Goal: Task Accomplishment & Management: Manage account settings

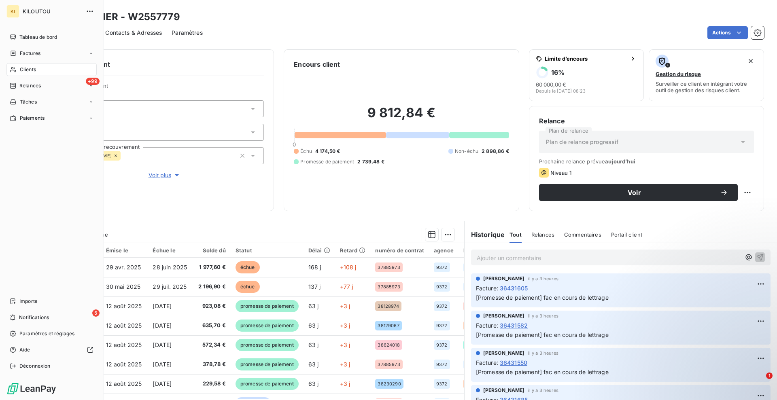
click at [29, 69] on span "Clients" at bounding box center [28, 69] width 16 height 7
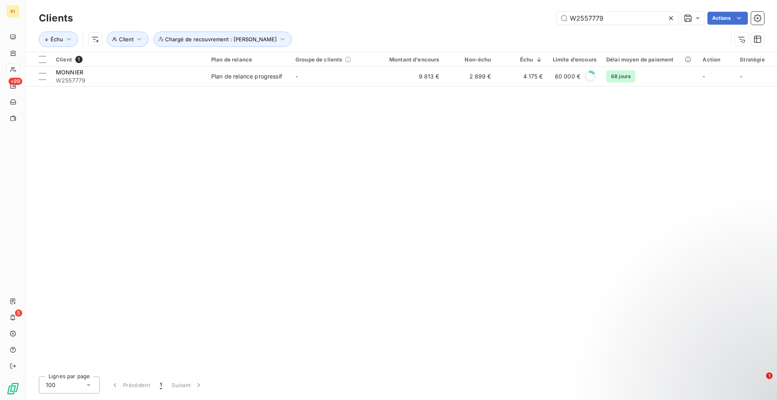
click at [672, 17] on icon at bounding box center [671, 18] width 8 height 8
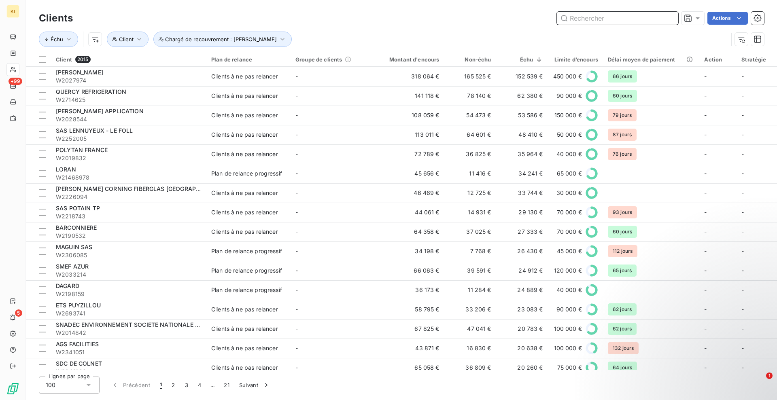
click at [626, 15] on input "text" at bounding box center [617, 18] width 121 height 13
paste input "W2107006"
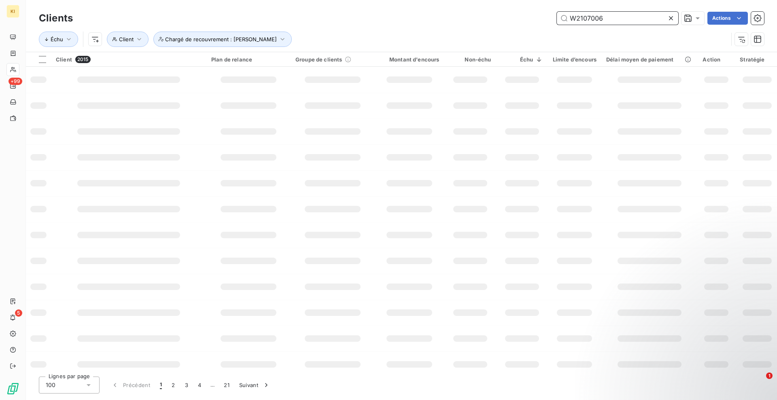
type input "W2107006"
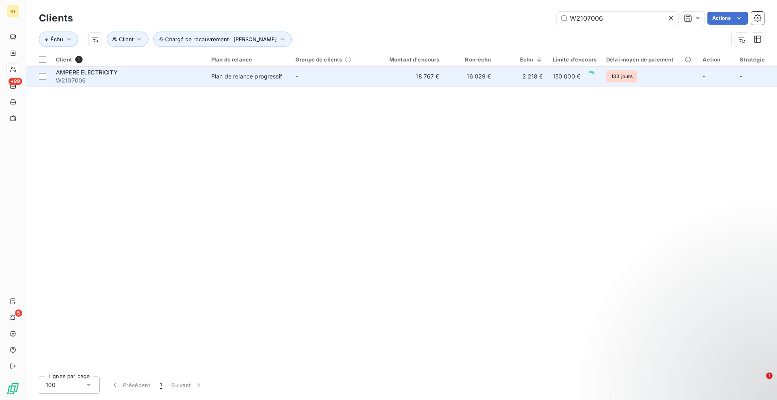
click at [262, 75] on div "Plan de relance progressif" at bounding box center [246, 76] width 71 height 8
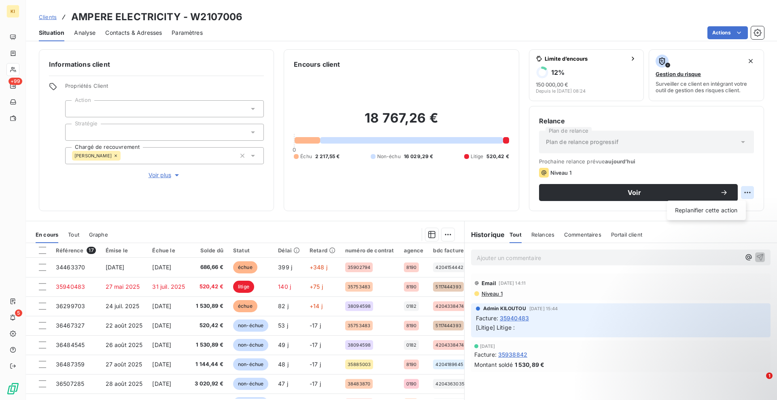
click at [736, 192] on html "KI +99 5 Clients AMPERE ELECTRICITY - W2107006 Situation Analyse Contacts & Adr…" at bounding box center [388, 200] width 777 height 400
click at [720, 39] on html "KI +99 5 Clients AMPERE ELECTRICITY - W2107006 Situation Analyse Contacts & Adr…" at bounding box center [388, 200] width 777 height 400
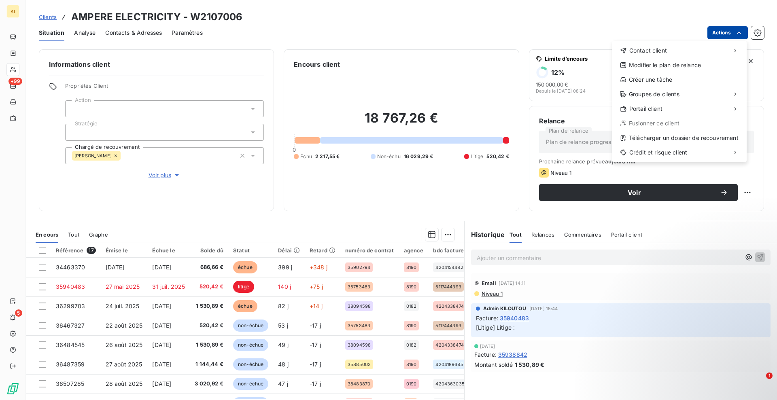
click at [723, 31] on html "KI +99 5 Clients AMPERE ELECTRICITY - W2107006 Situation Analyse Contacts & Adr…" at bounding box center [388, 200] width 777 height 400
click at [409, 187] on html "KI +99 5 Clients AMPERE ELECTRICITY - W2107006 Situation Analyse Contacts & Adr…" at bounding box center [388, 200] width 777 height 400
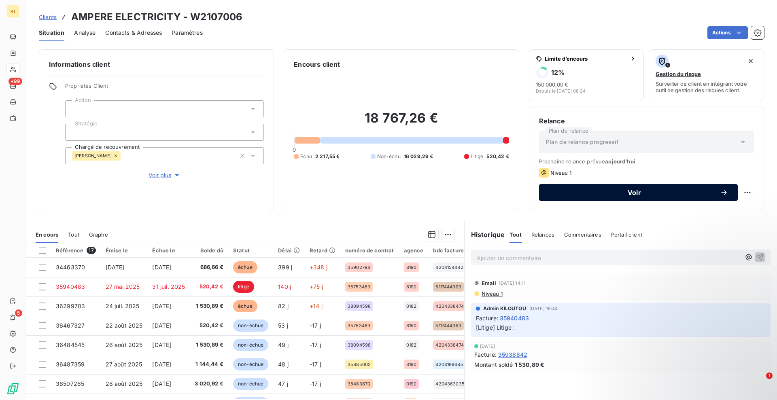
click at [636, 191] on span "Voir" at bounding box center [634, 192] width 171 height 6
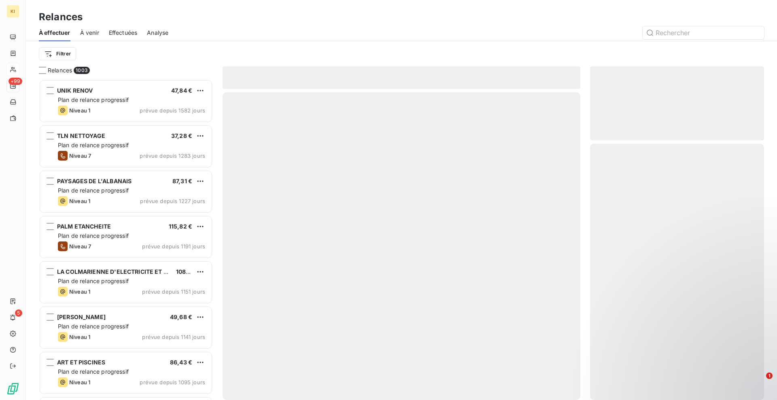
scroll to position [313, 166]
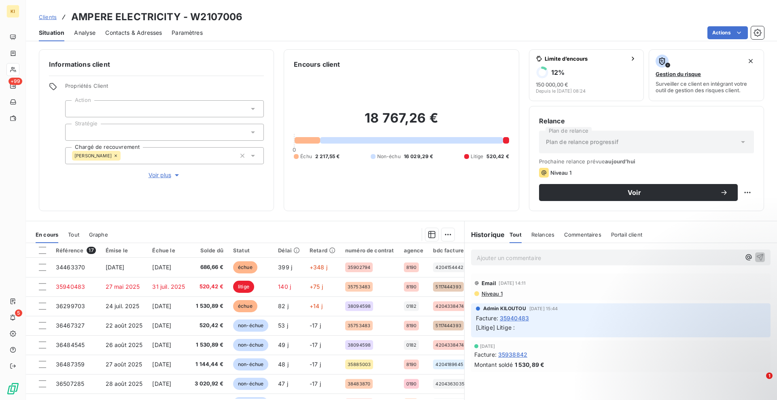
click at [557, 140] on span "Plan de relance progressif" at bounding box center [582, 142] width 73 height 8
click at [556, 140] on span "Plan de relance progressif" at bounding box center [582, 142] width 73 height 8
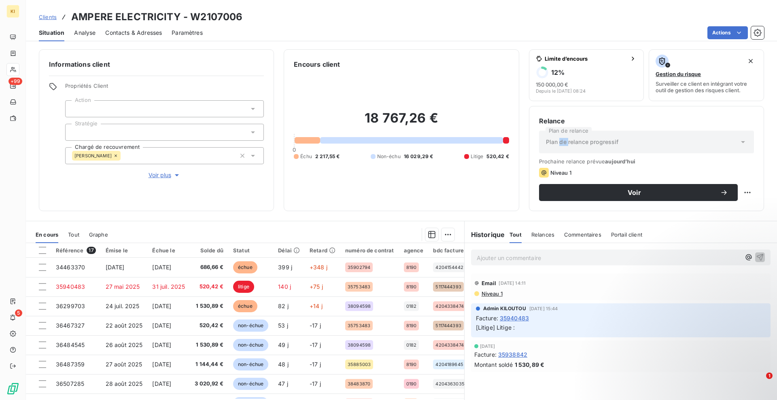
click at [556, 140] on span "Plan de relance progressif" at bounding box center [582, 142] width 73 height 8
click at [553, 140] on span "Plan de relance progressif" at bounding box center [582, 142] width 73 height 8
click at [610, 147] on div "Plan de relance progressif" at bounding box center [646, 142] width 215 height 23
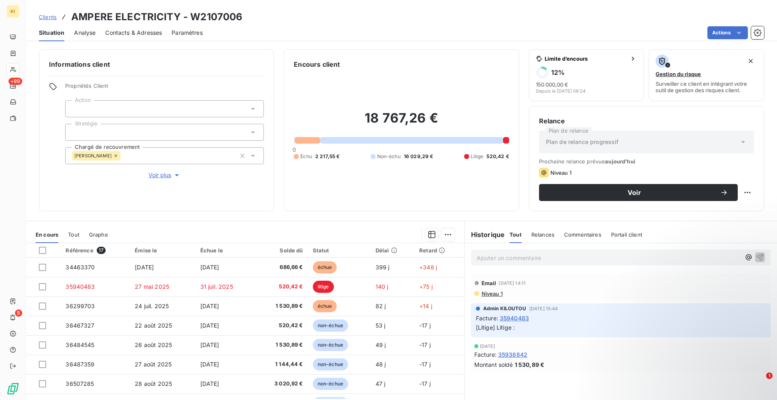
click at [739, 139] on icon at bounding box center [743, 142] width 8 height 8
click at [739, 140] on icon at bounding box center [743, 142] width 8 height 8
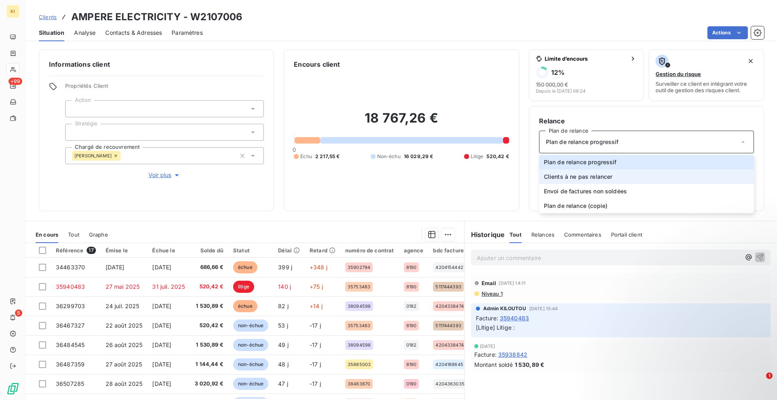
click at [599, 179] on span "Clients à ne pas relancer" at bounding box center [578, 177] width 69 height 8
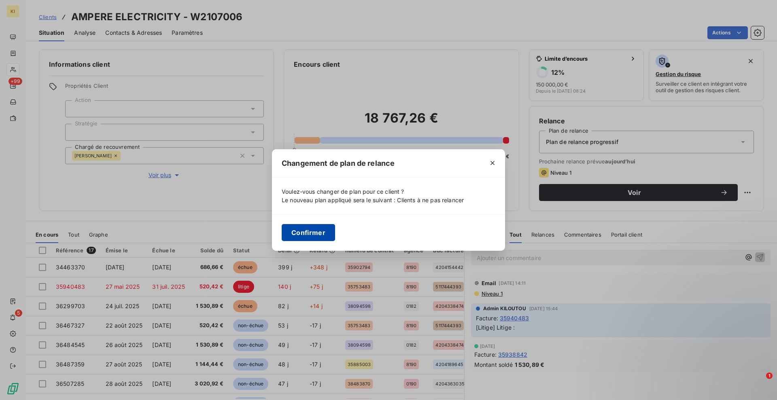
click at [301, 233] on button "Confirmer" at bounding box center [308, 232] width 53 height 17
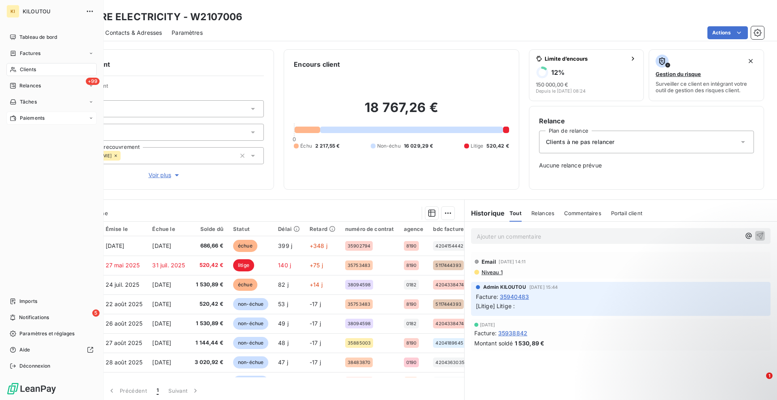
click at [39, 122] on div "Paiements" at bounding box center [51, 118] width 90 height 13
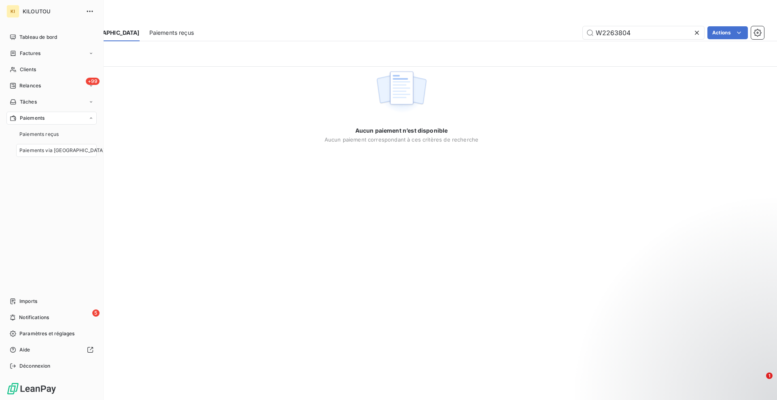
click at [51, 150] on span "Paiements via [GEOGRAPHIC_DATA]" at bounding box center [61, 150] width 85 height 7
click at [57, 140] on nav "Paiements reçus Paiements via [GEOGRAPHIC_DATA]" at bounding box center [56, 142] width 81 height 29
click at [60, 137] on div "Paiements reçus" at bounding box center [56, 134] width 81 height 13
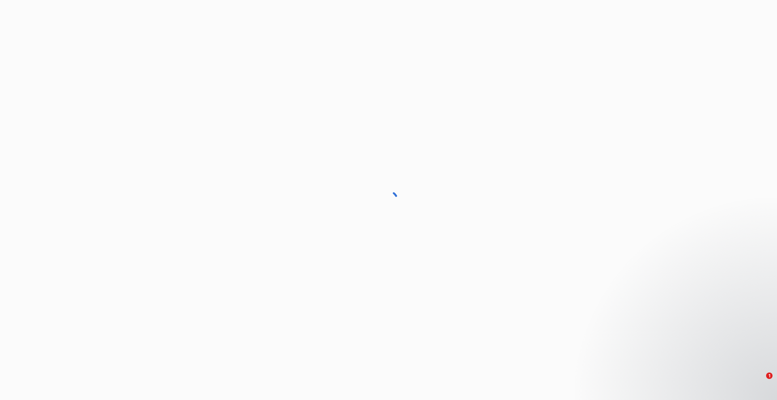
click at [66, 149] on div at bounding box center [388, 200] width 777 height 400
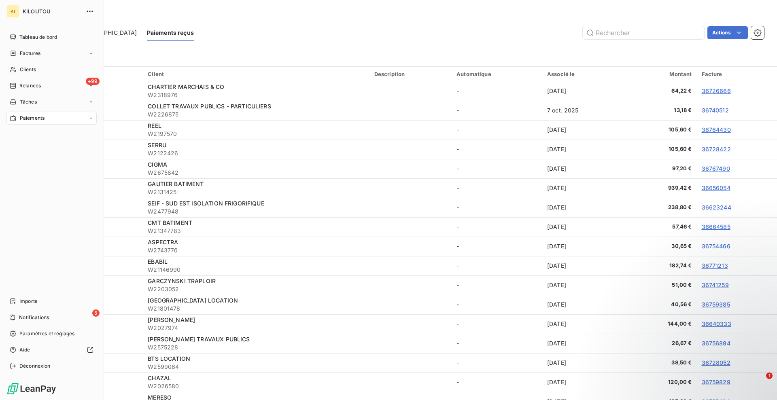
click at [32, 116] on span "Paiements" at bounding box center [32, 118] width 25 height 7
click at [40, 149] on span "Paiements via [GEOGRAPHIC_DATA]" at bounding box center [61, 150] width 85 height 7
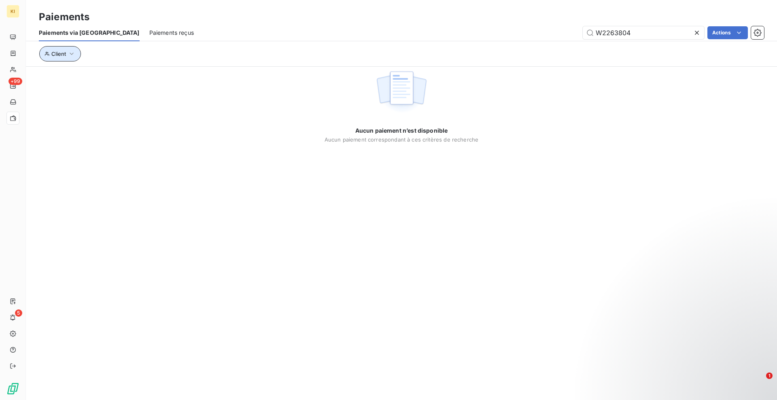
click at [73, 52] on icon "button" at bounding box center [72, 54] width 8 height 8
click at [157, 75] on div at bounding box center [189, 74] width 117 height 17
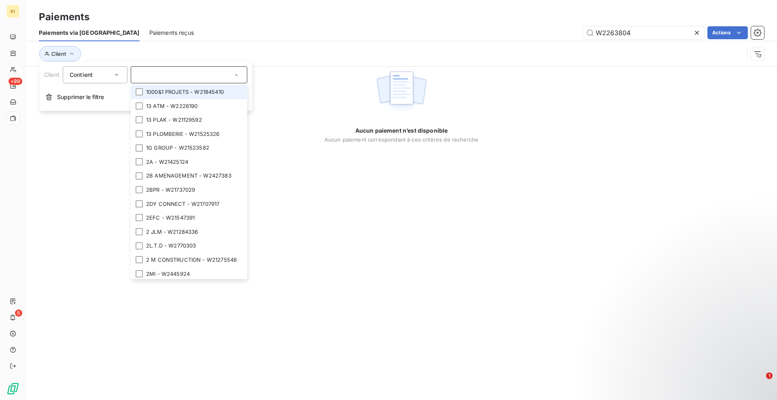
click at [159, 73] on input "text" at bounding box center [185, 74] width 95 height 7
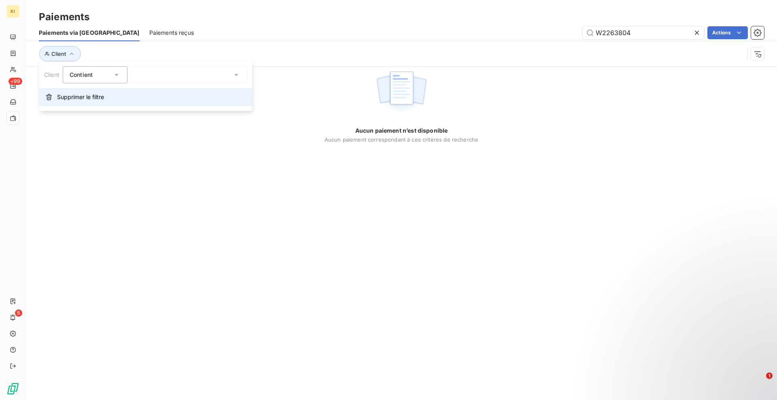
click at [95, 93] on span "Supprimer le filtre" at bounding box center [80, 97] width 47 height 8
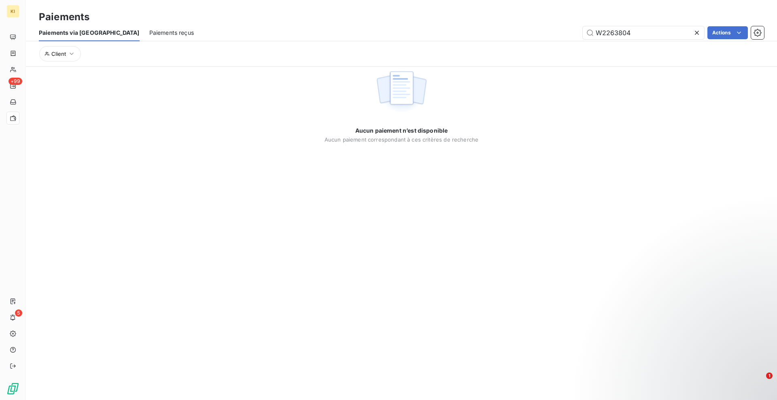
click at [696, 32] on icon at bounding box center [697, 33] width 4 height 4
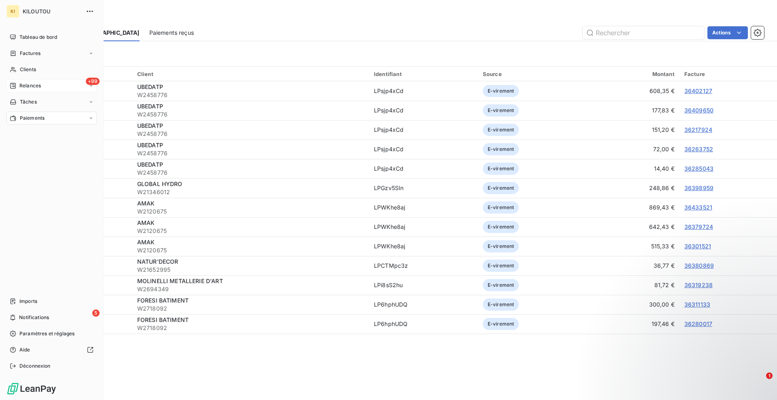
click at [51, 90] on div "+99 Relances" at bounding box center [51, 85] width 90 height 13
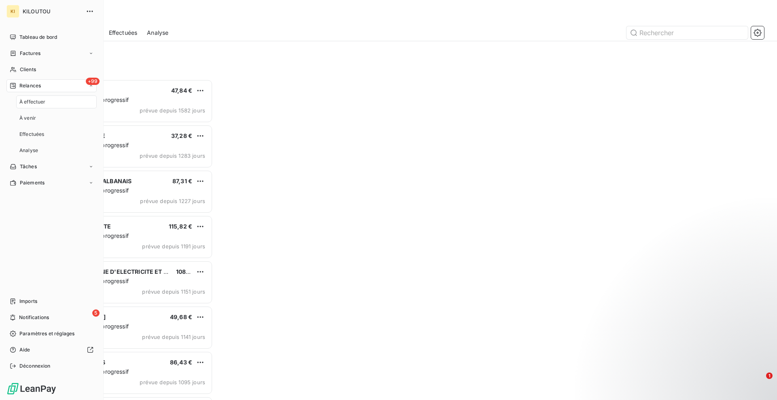
scroll to position [313, 166]
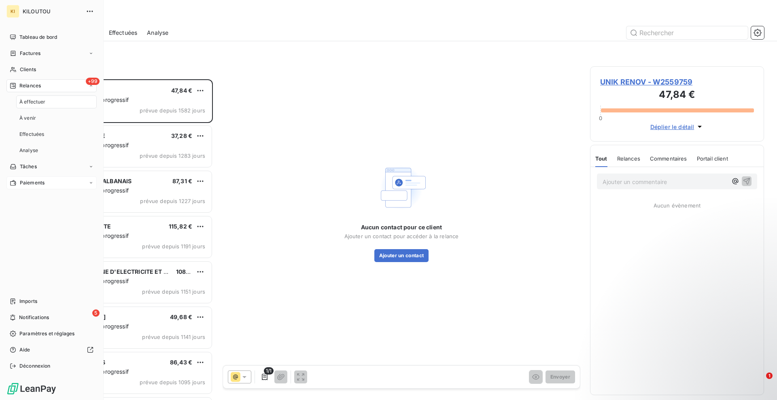
click at [34, 182] on span "Paiements" at bounding box center [32, 182] width 25 height 7
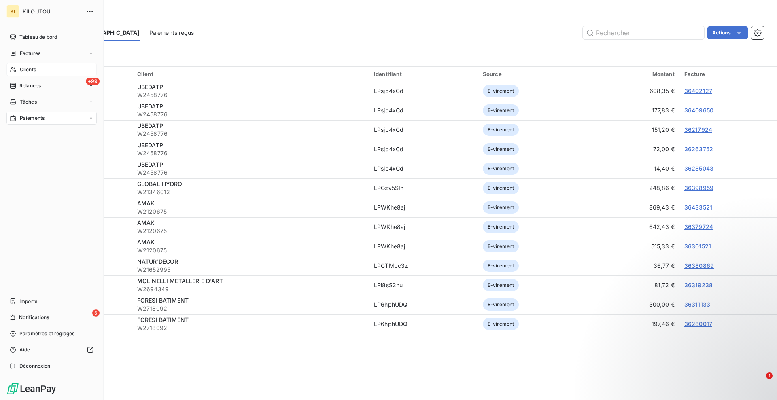
click at [33, 73] on span "Clients" at bounding box center [28, 69] width 16 height 7
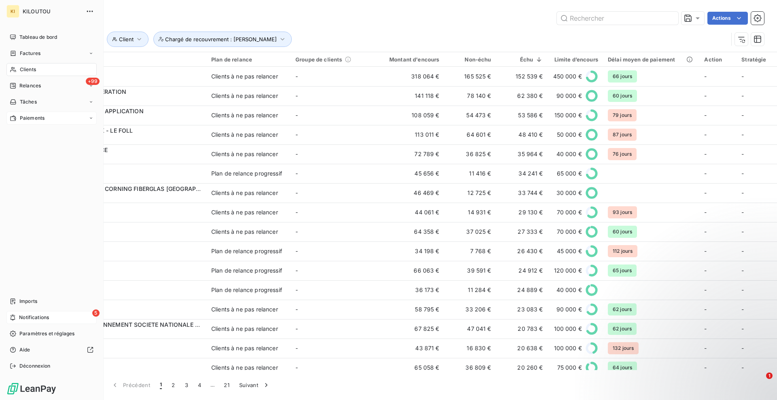
click at [42, 321] on span "Notifications" at bounding box center [34, 317] width 30 height 7
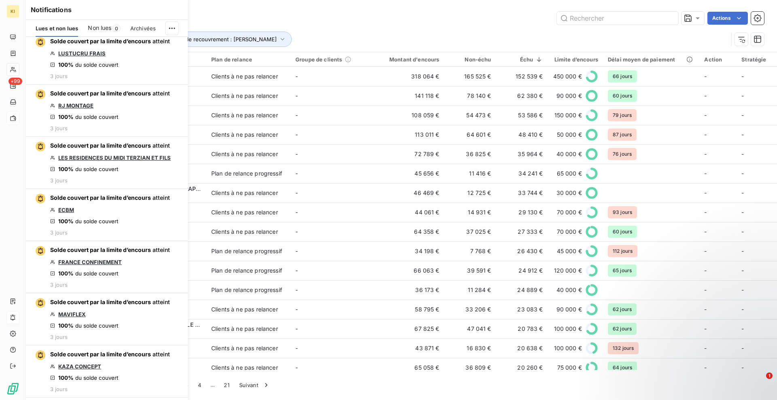
scroll to position [506, 0]
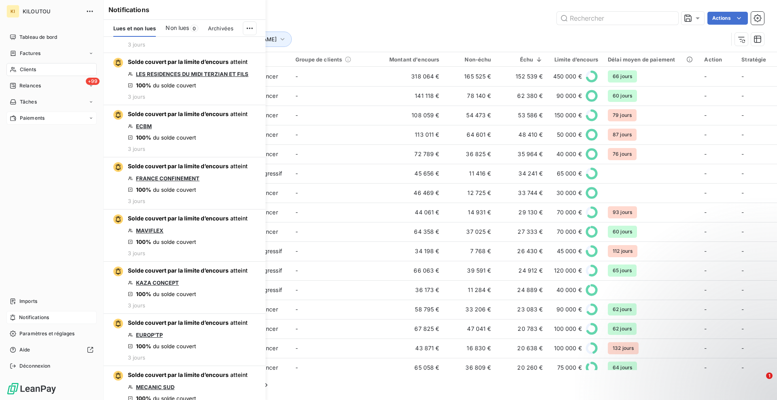
click at [37, 119] on span "Paiements" at bounding box center [32, 118] width 25 height 7
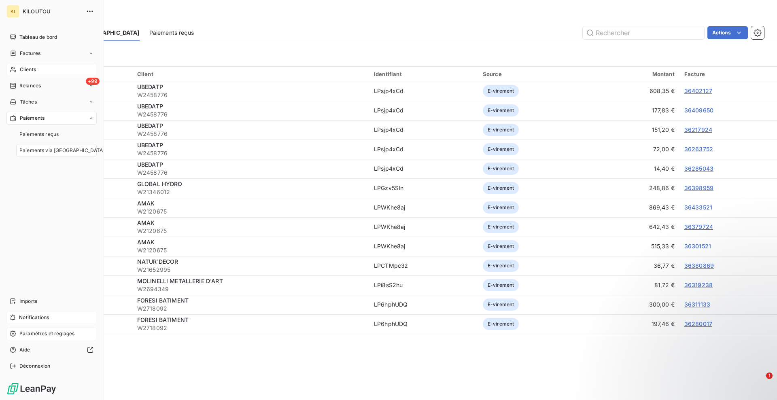
click at [42, 335] on span "Paramètres et réglages" at bounding box center [46, 333] width 55 height 7
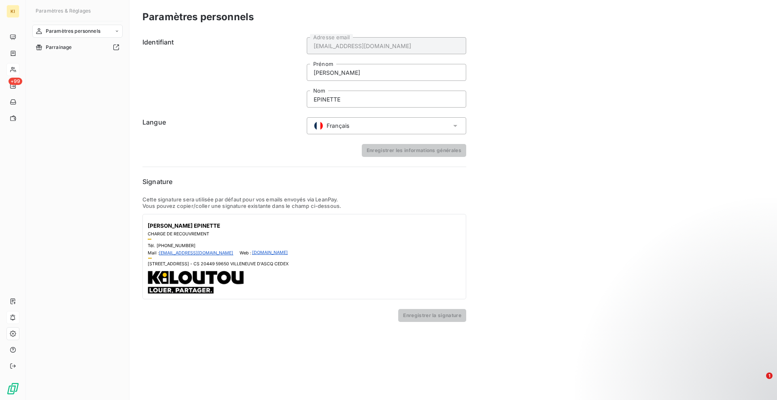
click at [105, 32] on div "Paramètres personnels" at bounding box center [77, 31] width 90 height 13
click at [92, 62] on span "Centre de notifications" at bounding box center [71, 63] width 53 height 7
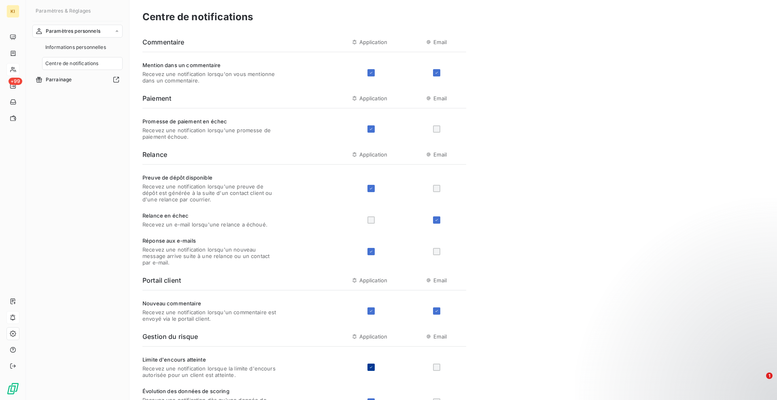
click at [373, 371] on div at bounding box center [371, 367] width 7 height 7
click at [371, 190] on icon at bounding box center [371, 188] width 5 height 5
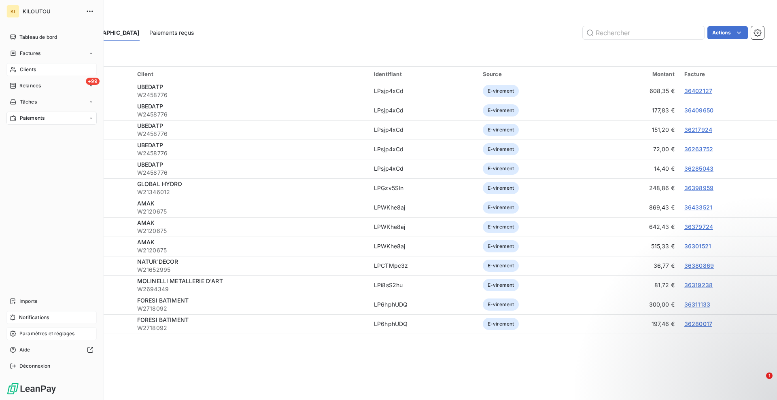
click at [28, 67] on span "Clients" at bounding box center [28, 69] width 16 height 7
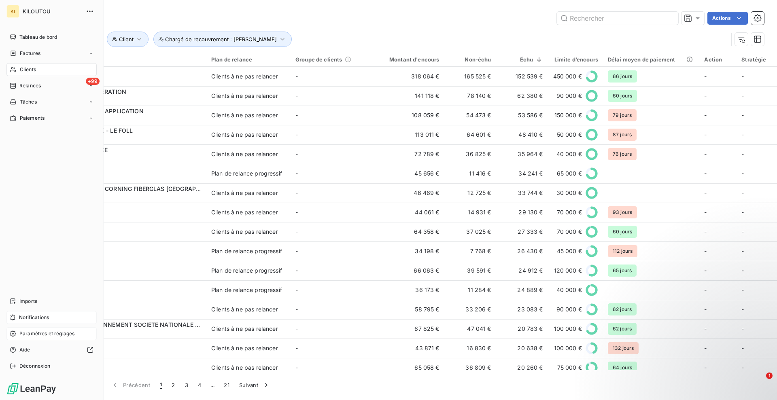
click at [44, 335] on span "Paramètres et réglages" at bounding box center [46, 333] width 55 height 7
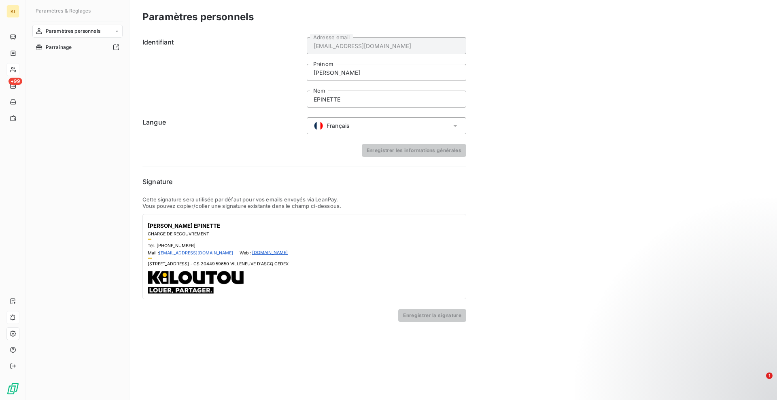
click at [74, 30] on span "Paramètres personnels" at bounding box center [73, 31] width 55 height 7
click at [77, 64] on span "Centre de notifications" at bounding box center [71, 63] width 53 height 7
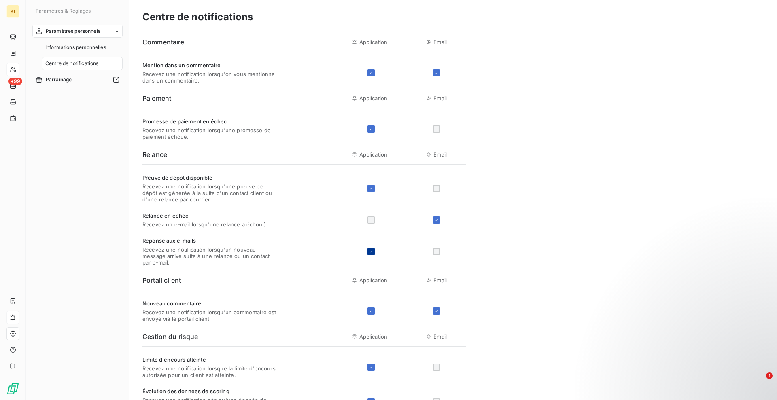
click at [372, 255] on div at bounding box center [371, 251] width 7 height 7
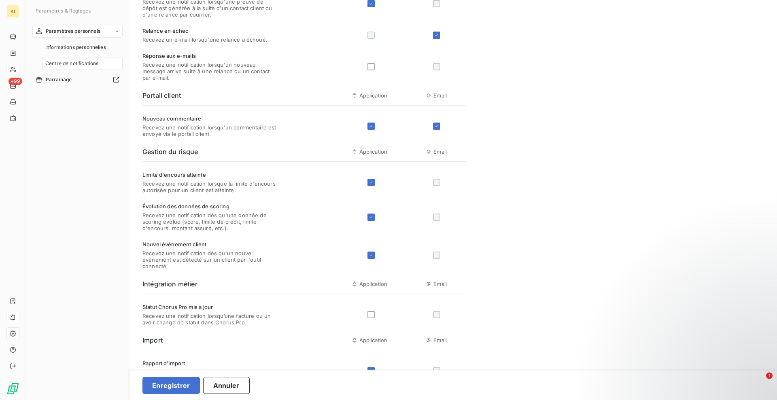
scroll to position [202, 0]
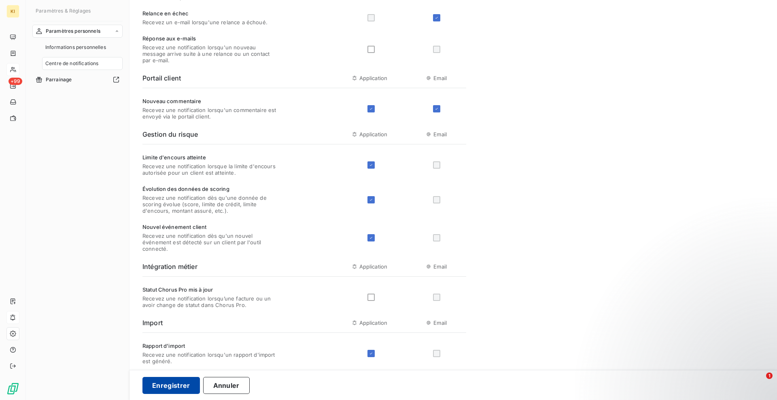
click at [166, 388] on button "Enregistrer" at bounding box center [171, 385] width 57 height 17
click at [398, 232] on div "Nouvel événement client Recevez une notification dès qu'un nouvel événement est…" at bounding box center [305, 238] width 324 height 28
click at [373, 166] on icon at bounding box center [371, 165] width 5 height 5
click at [183, 387] on button "Enregistrer" at bounding box center [171, 385] width 57 height 17
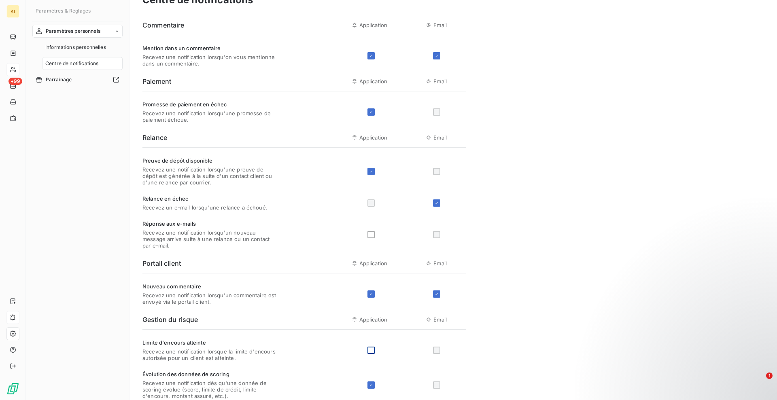
scroll to position [0, 0]
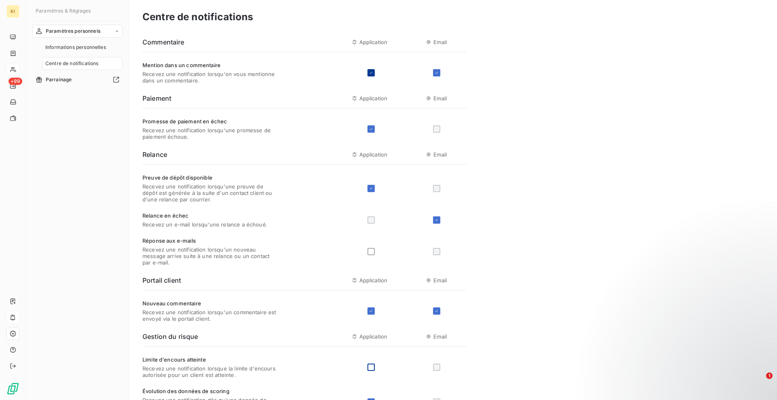
click at [369, 76] on div at bounding box center [371, 72] width 7 height 7
click at [371, 313] on icon at bounding box center [371, 311] width 5 height 5
click at [184, 387] on button "Enregistrer" at bounding box center [171, 385] width 57 height 17
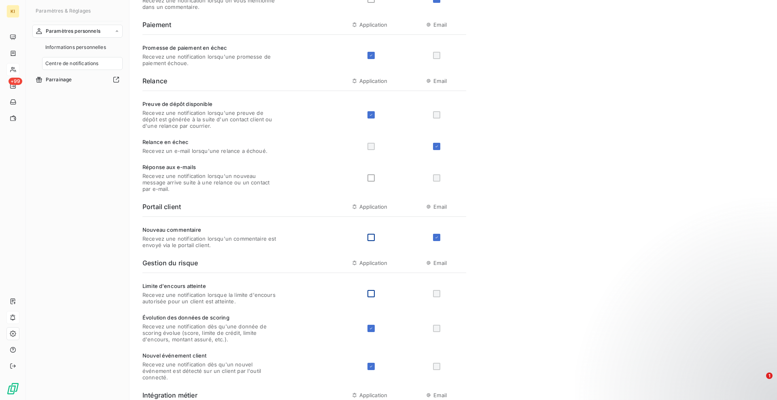
scroll to position [51, 0]
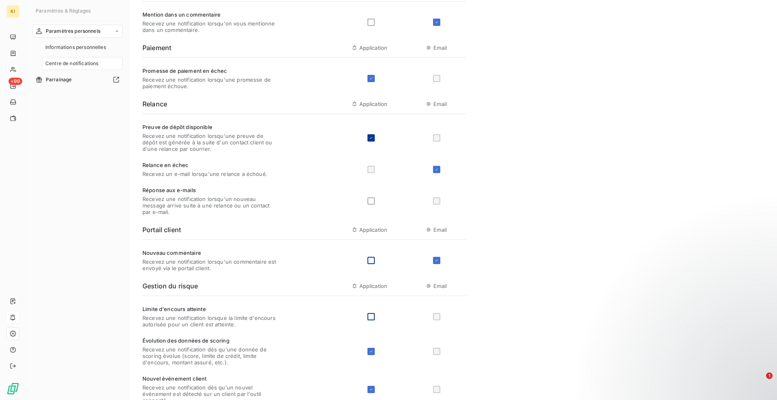
click at [372, 138] on icon at bounding box center [371, 138] width 5 height 5
click at [188, 387] on button "Enregistrer" at bounding box center [171, 385] width 57 height 17
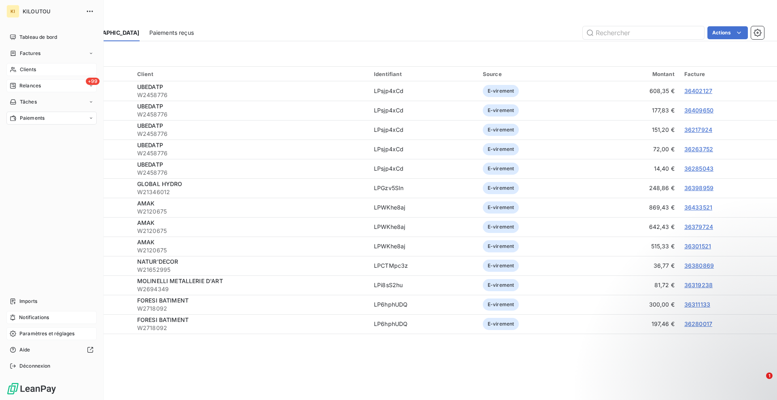
click at [20, 87] on span "Relances" at bounding box center [29, 85] width 21 height 7
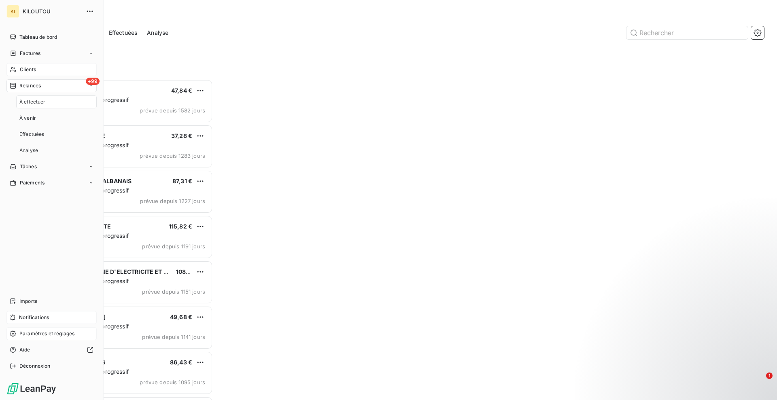
scroll to position [313, 166]
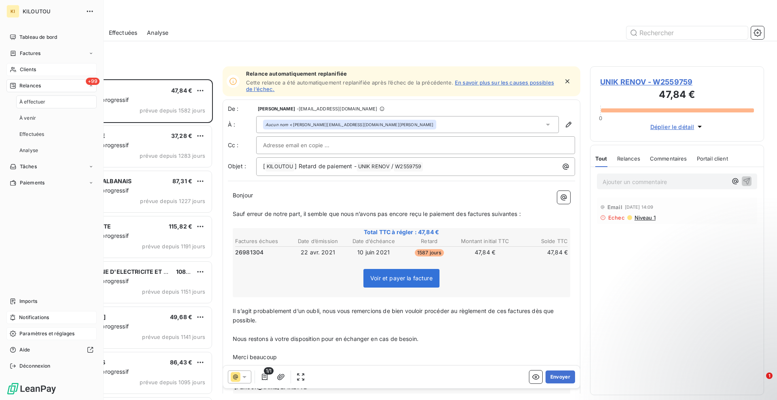
click at [28, 70] on span "Clients" at bounding box center [28, 69] width 16 height 7
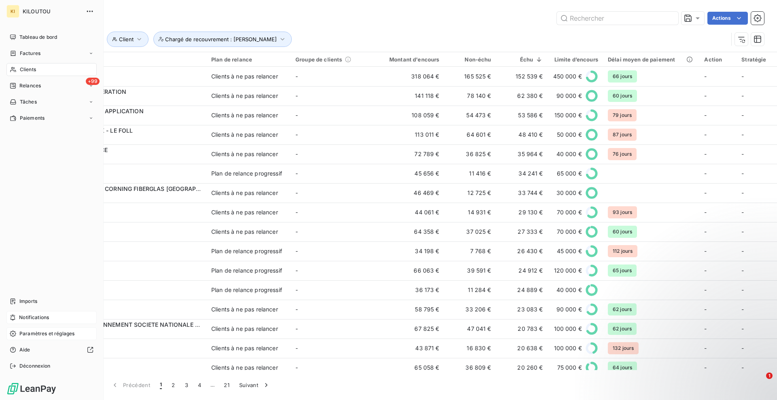
click at [32, 338] on div "Paramètres et réglages" at bounding box center [51, 334] width 90 height 13
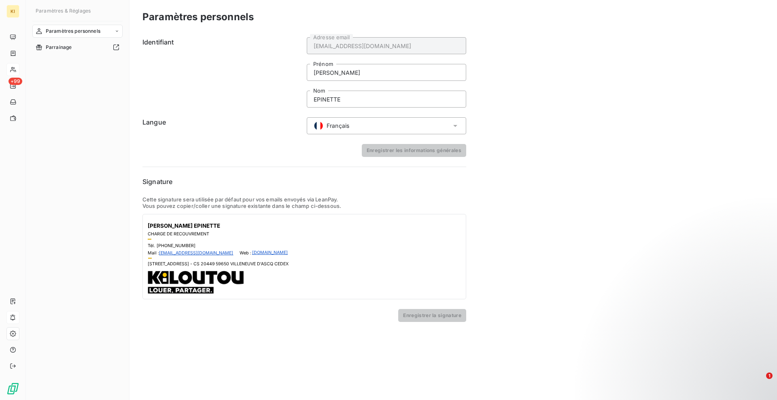
click at [98, 31] on span "Paramètres personnels" at bounding box center [73, 31] width 55 height 7
click at [90, 63] on span "Centre de notifications" at bounding box center [71, 63] width 53 height 7
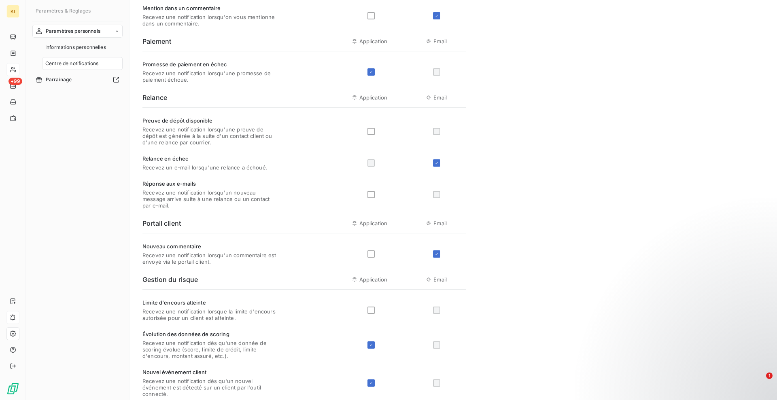
scroll to position [6, 0]
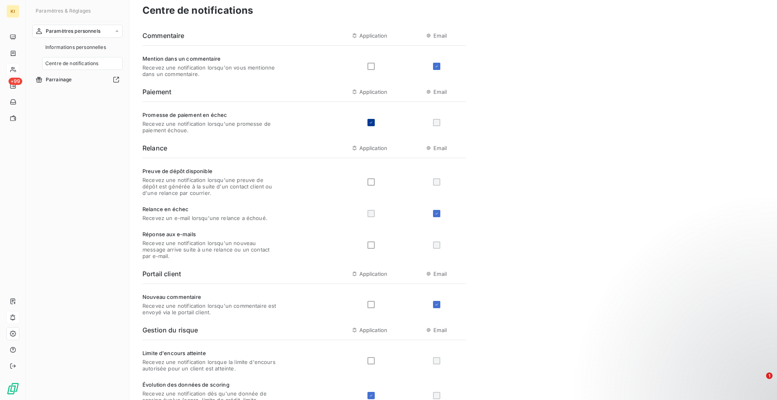
click at [373, 122] on icon at bounding box center [371, 122] width 5 height 5
click at [376, 121] on div at bounding box center [417, 122] width 99 height 7
click at [371, 123] on div at bounding box center [371, 122] width 7 height 7
click at [436, 121] on div at bounding box center [436, 122] width 7 height 7
click at [438, 122] on div at bounding box center [436, 122] width 7 height 7
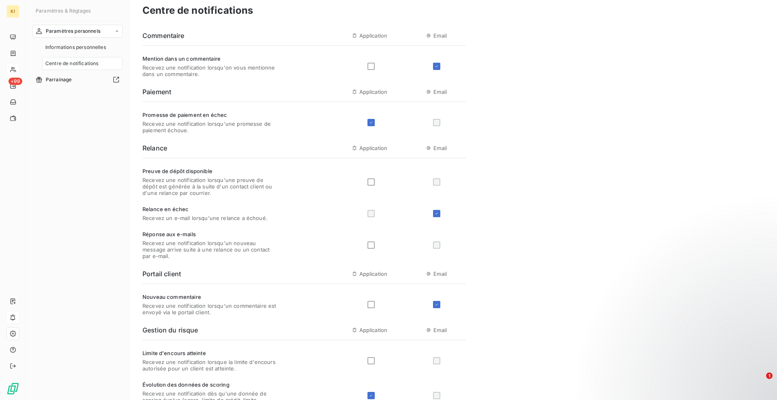
click at [438, 122] on div at bounding box center [436, 122] width 7 height 7
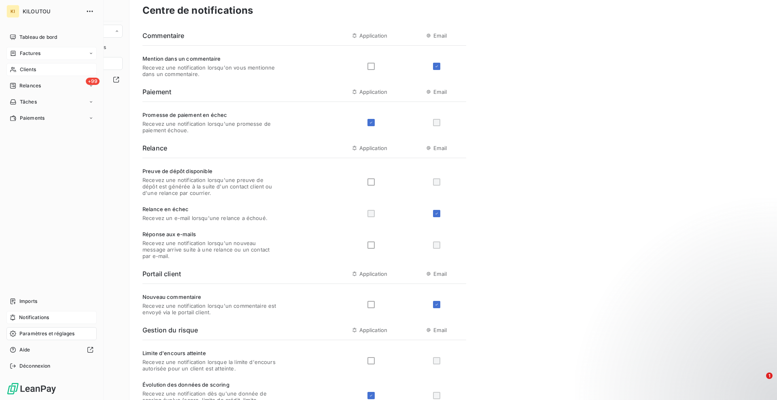
click at [30, 55] on span "Factures" at bounding box center [30, 53] width 21 height 7
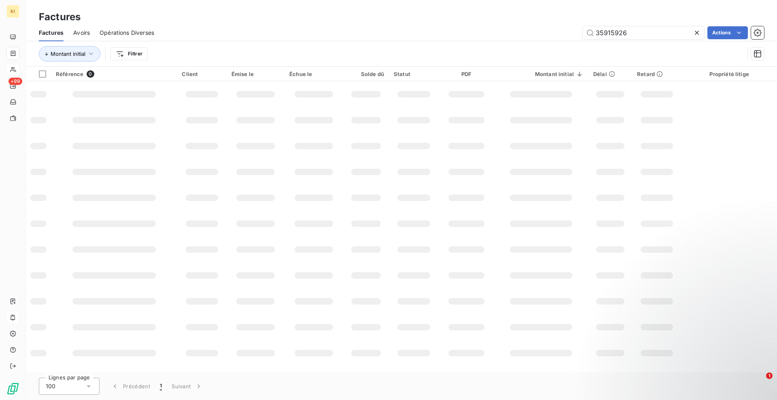
click at [695, 35] on icon at bounding box center [697, 33] width 8 height 8
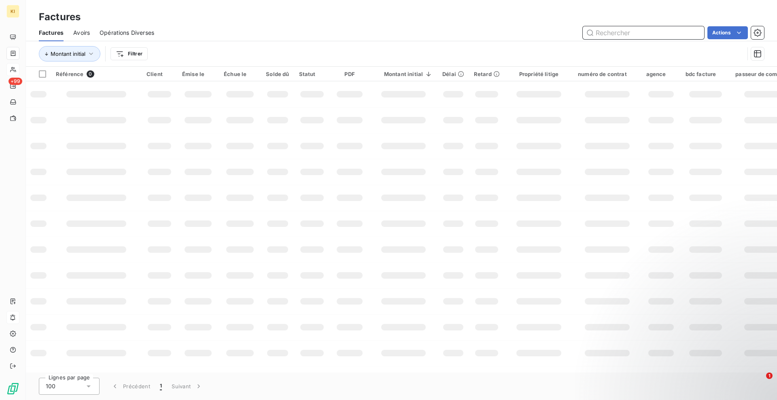
click at [659, 35] on input "text" at bounding box center [643, 32] width 121 height 13
type input "v"
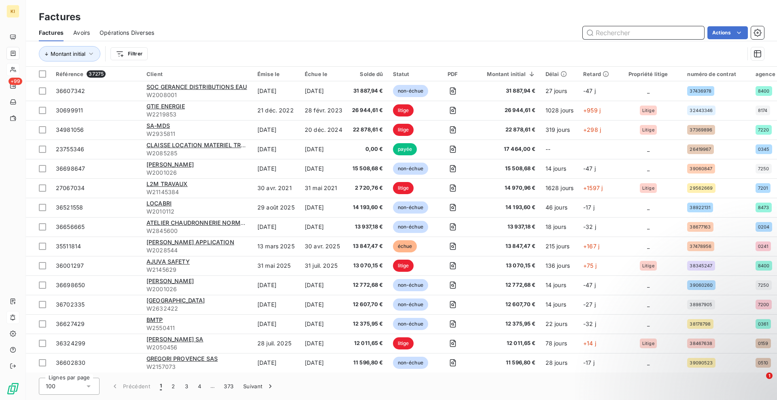
type input "c"
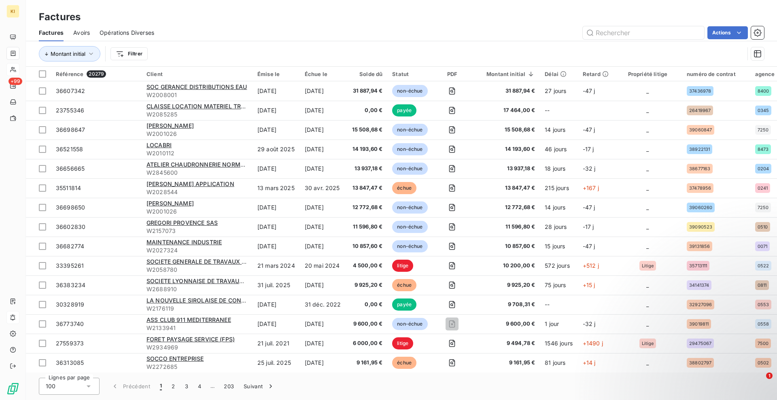
click at [670, 19] on div "Factures" at bounding box center [401, 17] width 751 height 15
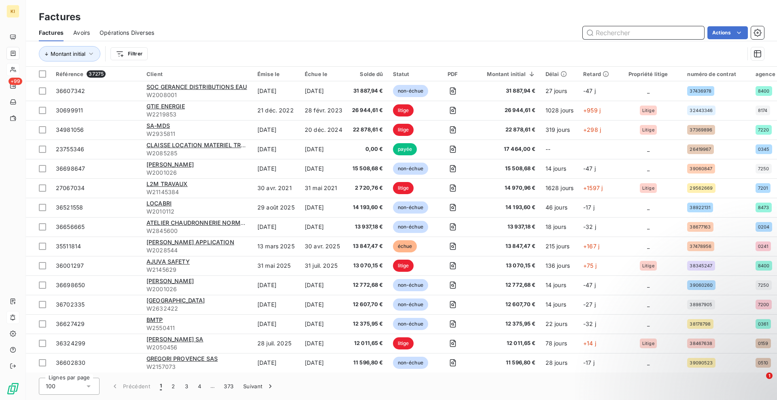
click at [609, 32] on input "text" at bounding box center [643, 32] width 121 height 13
paste input "36299703"
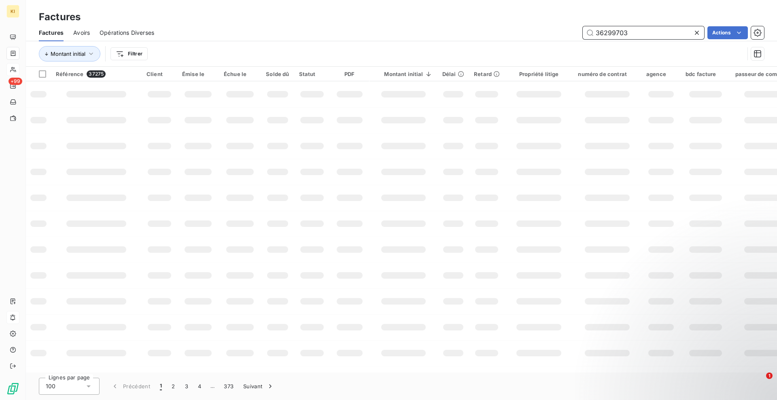
type input "36299703"
click at [702, 59] on div "Montant initial Filtrer" at bounding box center [392, 53] width 706 height 15
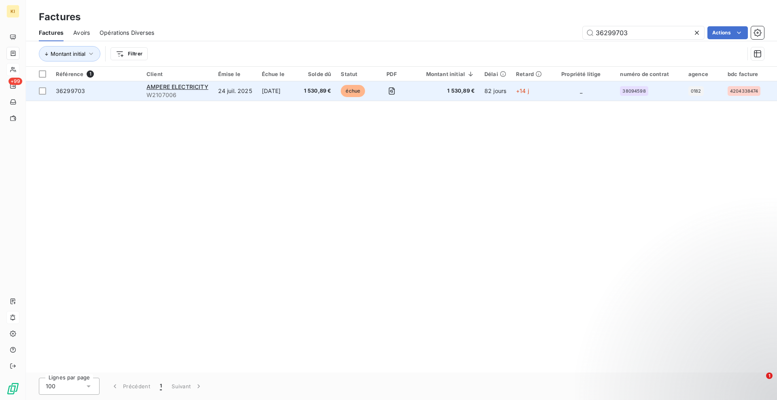
click at [331, 94] on span "1 530,89 €" at bounding box center [318, 91] width 28 height 8
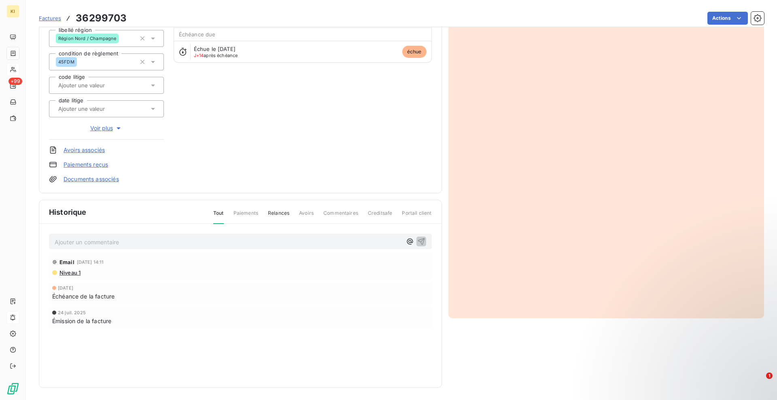
scroll to position [87, 0]
click at [154, 86] on icon at bounding box center [153, 85] width 8 height 8
click at [227, 116] on div "AMPERE ELECTRICITY W2107006 Montant initial 1 530,89 € Émise le [DATE] libellé …" at bounding box center [240, 68] width 383 height 227
click at [151, 83] on icon at bounding box center [153, 85] width 8 height 8
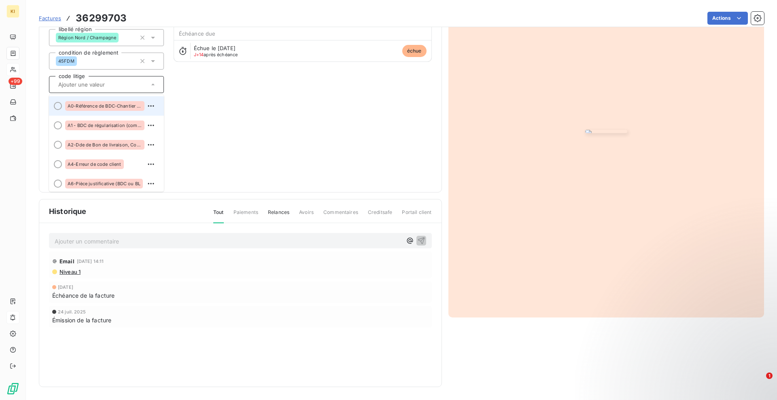
click at [60, 105] on li "A0-Référence de BDC-Chantier erronée ou à renseigner" at bounding box center [106, 105] width 115 height 19
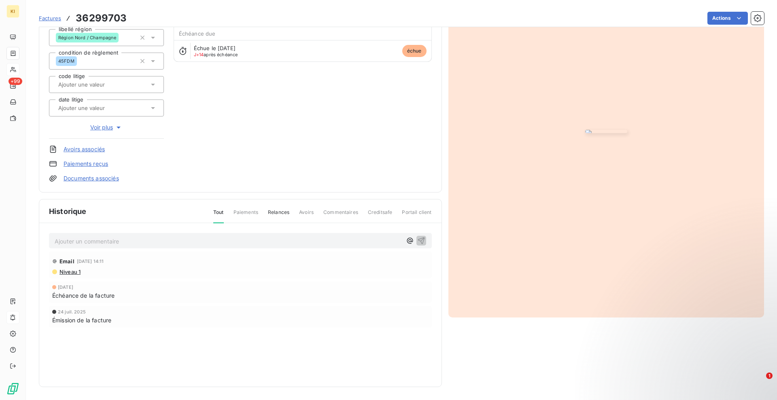
click at [67, 109] on input "text" at bounding box center [97, 107] width 81 height 7
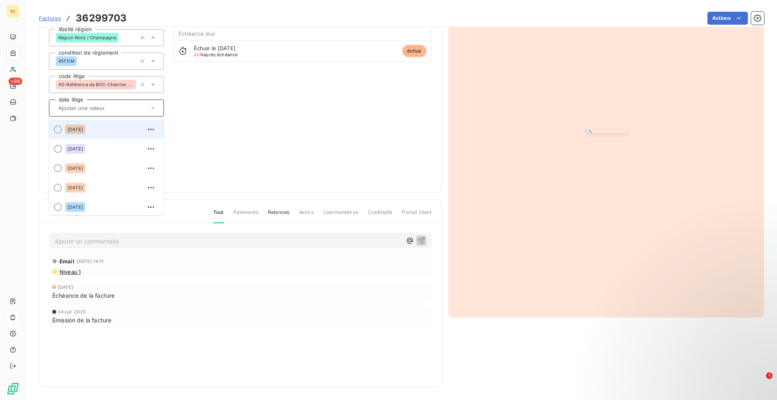
click at [78, 127] on span "[DATE]" at bounding box center [75, 129] width 15 height 5
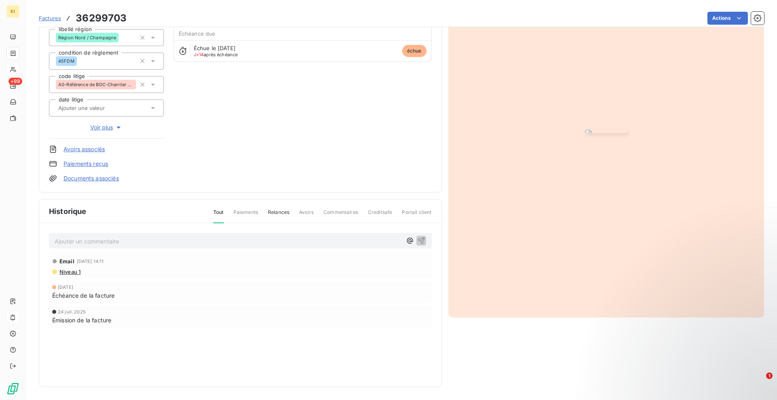
click at [91, 128] on span "Voir plus" at bounding box center [106, 127] width 32 height 8
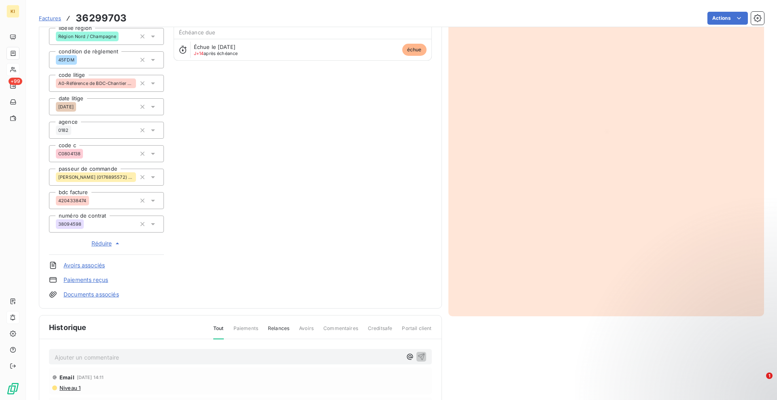
scroll to position [2, 0]
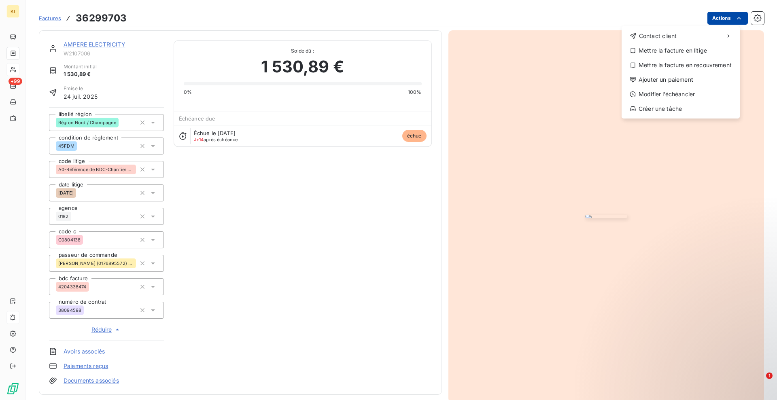
click at [719, 12] on html "KI +99 Factures 36299703 Actions Contact client Mettre la facture en litige Met…" at bounding box center [388, 200] width 777 height 400
click at [695, 51] on div "Mettre la facture en litige" at bounding box center [681, 50] width 112 height 13
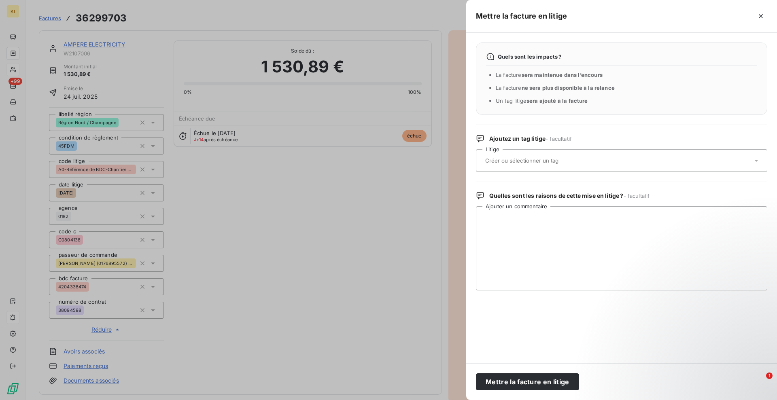
click at [549, 162] on input "text" at bounding box center [544, 160] width 118 height 7
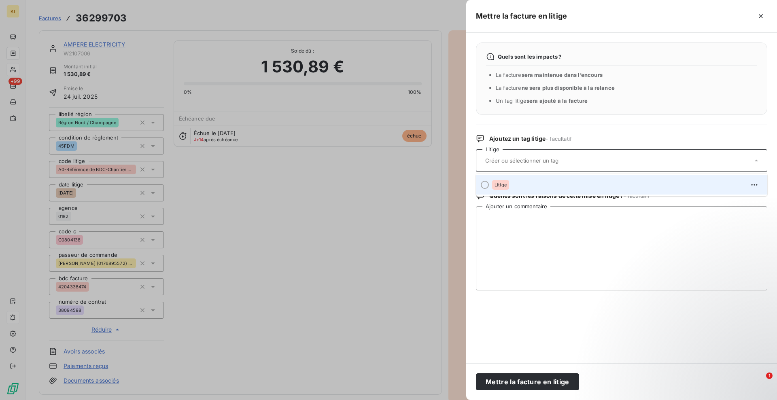
click at [482, 188] on span at bounding box center [482, 184] width 13 height 19
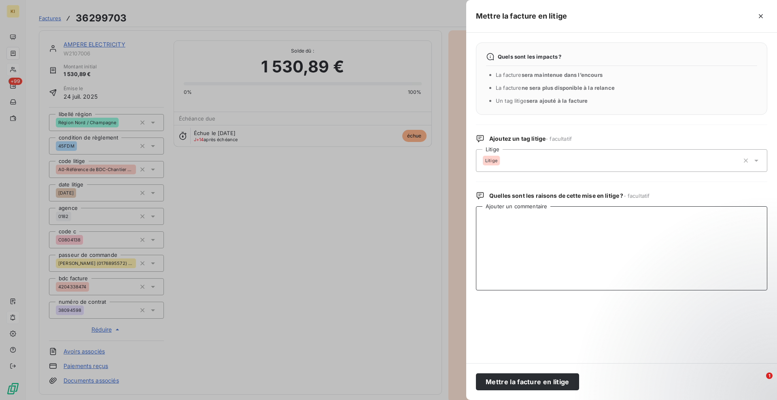
click at [495, 209] on textarea "Ajouter un commentaire" at bounding box center [622, 248] width 292 height 84
click at [486, 38] on div "Quels sont les impacts ? La facture sera maintenue dans l’encours La facture ne…" at bounding box center [621, 198] width 311 height 331
click at [751, 14] on div at bounding box center [667, 16] width 200 height 13
click at [760, 14] on icon "button" at bounding box center [761, 16] width 8 height 8
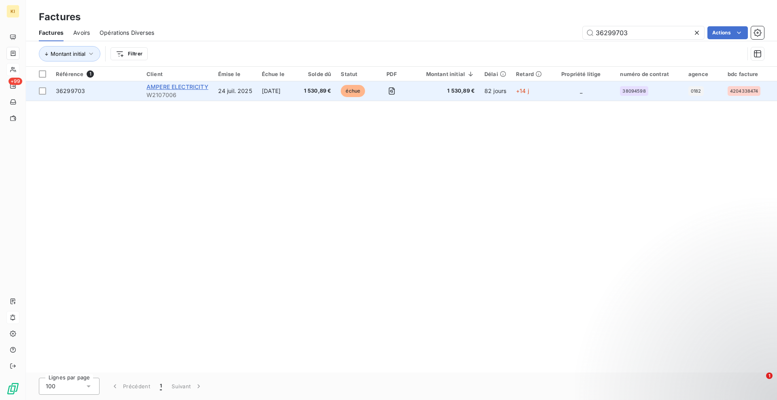
click at [160, 88] on span "AMPERE ELECTRICITY" at bounding box center [178, 86] width 62 height 7
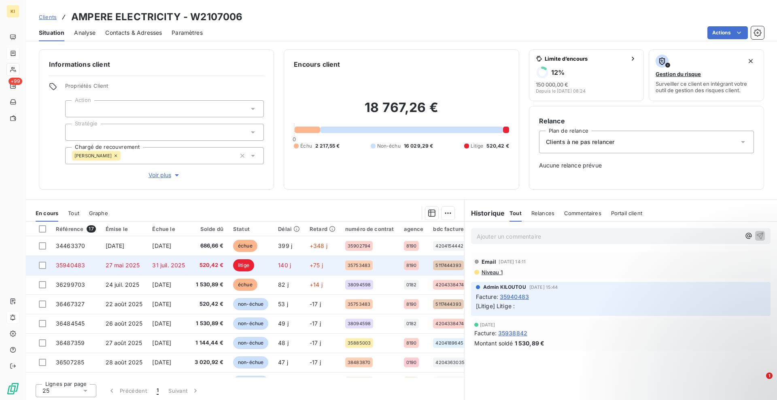
click at [209, 268] on span "520,42 €" at bounding box center [209, 266] width 29 height 8
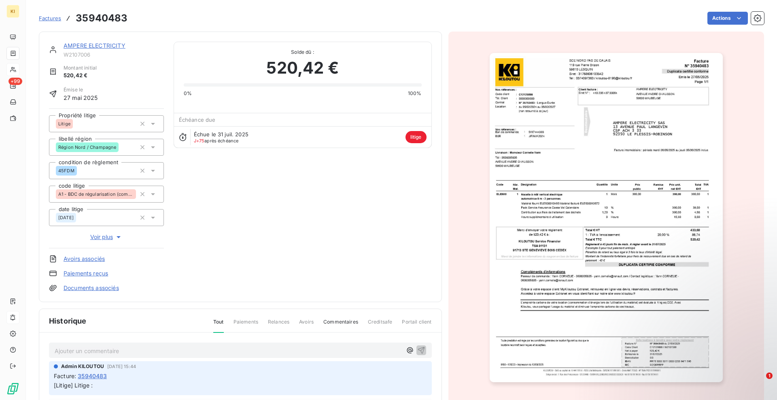
drag, startPoint x: 203, startPoint y: 13, endPoint x: 183, endPoint y: 14, distance: 20.3
click at [203, 13] on div "Actions" at bounding box center [450, 18] width 627 height 13
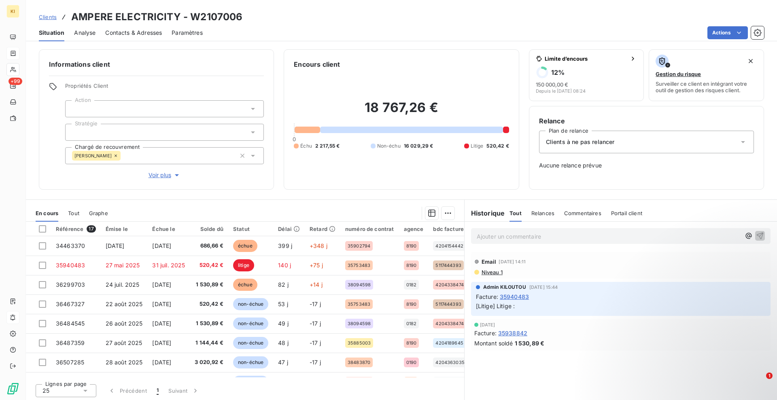
click at [551, 150] on div "Clients à ne pas relancer" at bounding box center [646, 142] width 215 height 23
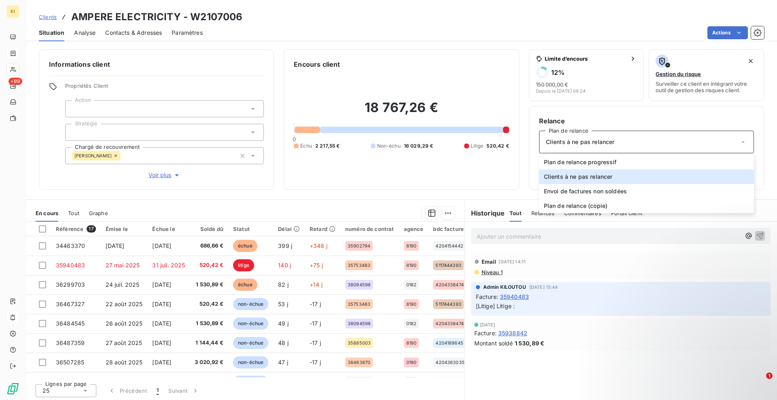
click at [484, 173] on div "18 767,26 € 0 Échu 2 217,55 € Non-échu 16 029,29 € Litige 520,42 €" at bounding box center [401, 124] width 215 height 111
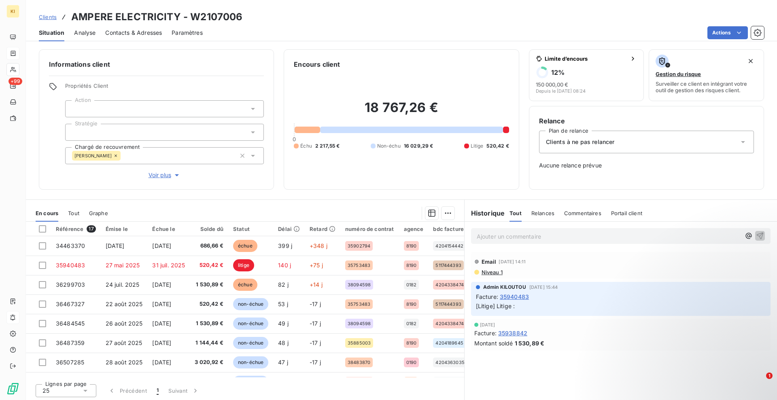
click at [472, 169] on div "18 767,26 € 0 Échu 2 217,55 € Non-échu 16 029,29 € Litige 520,42 €" at bounding box center [401, 124] width 215 height 111
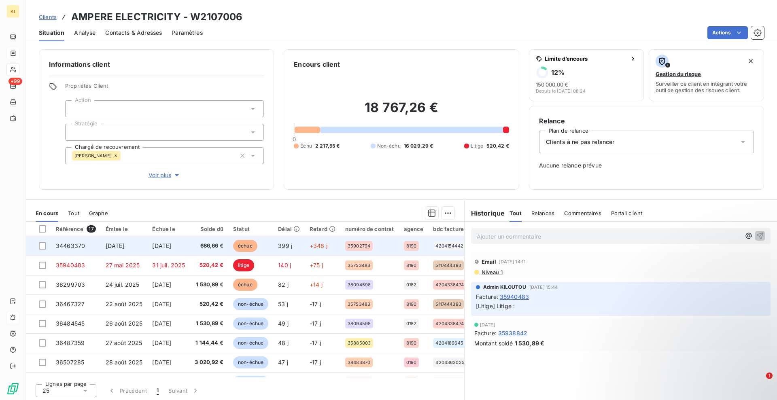
click at [202, 247] on span "686,66 €" at bounding box center [209, 246] width 29 height 8
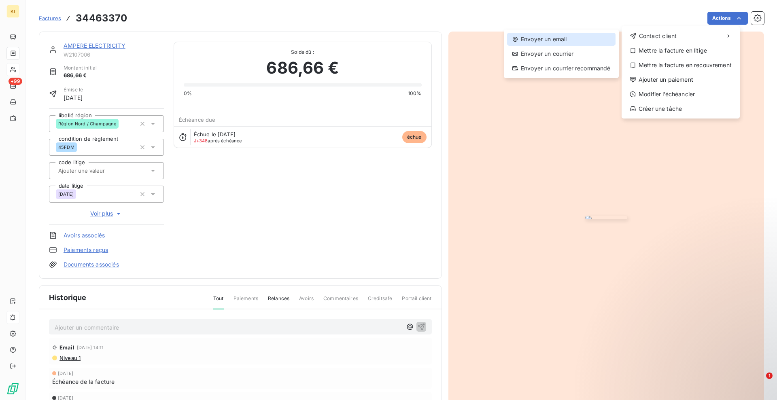
click at [538, 38] on div "Envoyer un email" at bounding box center [561, 39] width 109 height 13
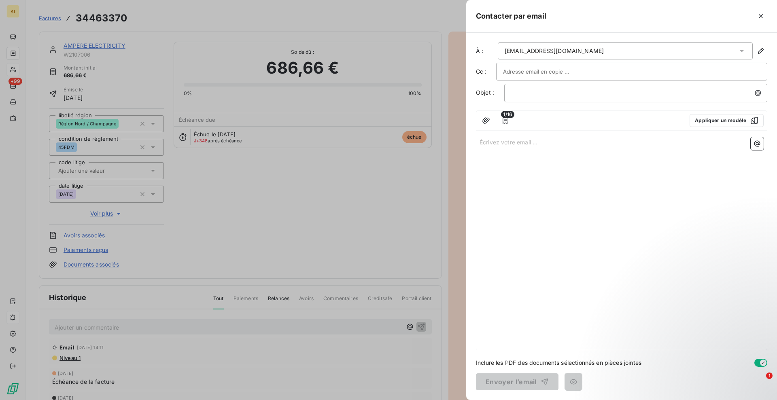
click at [759, 15] on icon "button" at bounding box center [761, 16] width 8 height 8
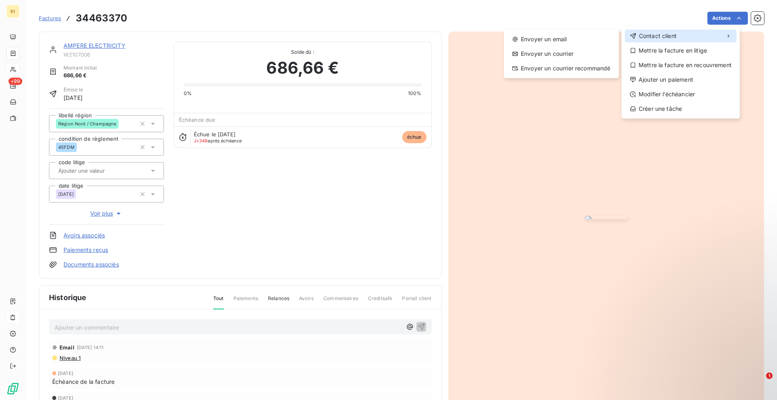
click at [635, 35] on icon at bounding box center [633, 36] width 7 height 6
click at [572, 41] on div "Envoyer un email" at bounding box center [561, 39] width 109 height 13
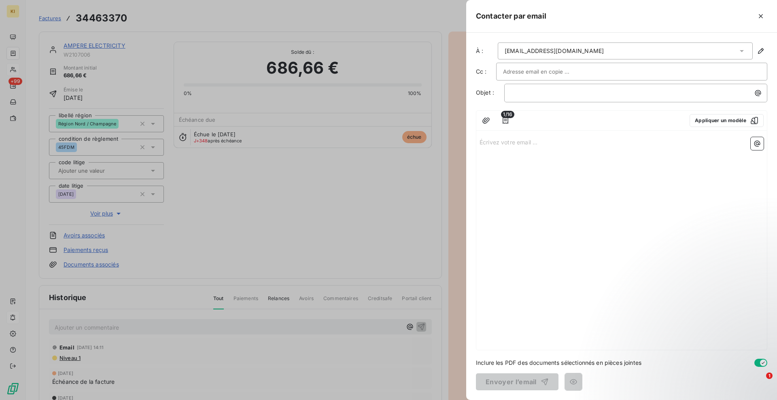
click at [578, 66] on div at bounding box center [632, 72] width 258 height 12
drag, startPoint x: 535, startPoint y: 145, endPoint x: 528, endPoint y: 273, distance: 127.7
click at [528, 273] on div "Écrivez votre email ... ﻿" at bounding box center [622, 242] width 291 height 216
click at [581, 216] on div "Écrivez votre email ... ﻿" at bounding box center [622, 242] width 291 height 216
click at [758, 16] on icon "button" at bounding box center [761, 16] width 8 height 8
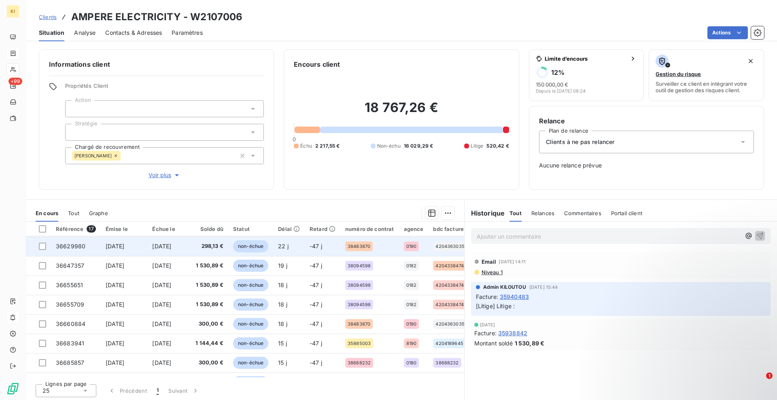
scroll to position [193, 0]
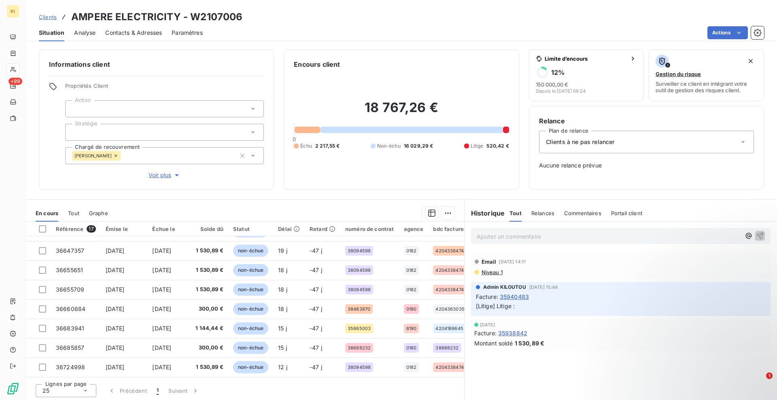
click at [84, 391] on icon at bounding box center [85, 391] width 8 height 8
click at [43, 374] on div at bounding box center [44, 376] width 8 height 8
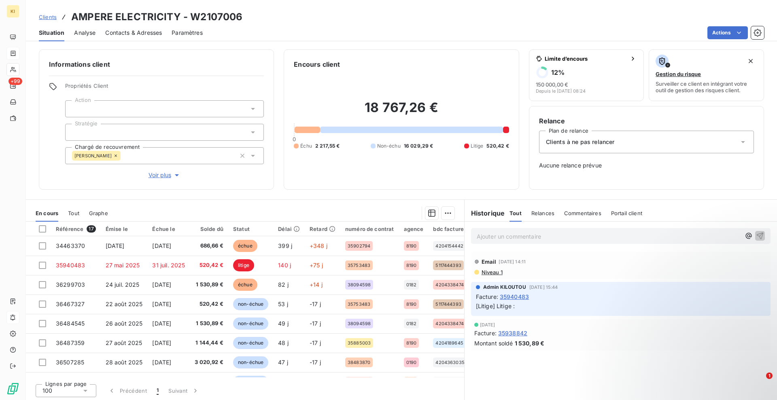
click at [85, 393] on icon at bounding box center [85, 391] width 8 height 8
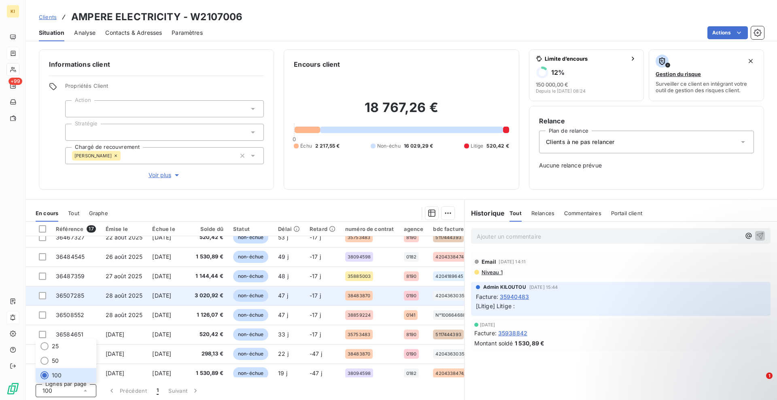
scroll to position [0, 0]
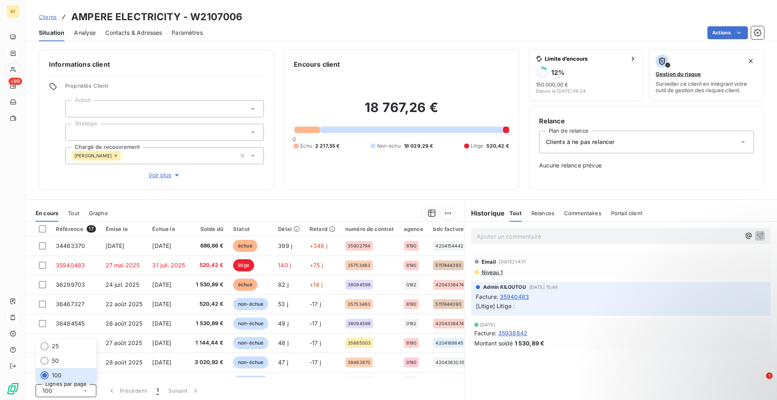
click at [154, 215] on div at bounding box center [286, 213] width 337 height 13
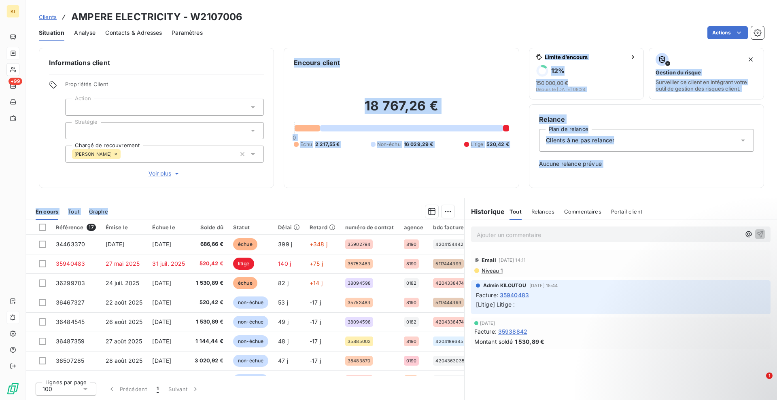
drag, startPoint x: 248, startPoint y: 198, endPoint x: 245, endPoint y: 191, distance: 8.1
click at [245, 191] on div "Informations client Propriétés Client Action Stratégie Chargé de recouvrement […" at bounding box center [401, 223] width 751 height 356
click at [262, 182] on div "Informations client Propriétés Client Action Stratégie Chargé de recouvrement […" at bounding box center [156, 118] width 235 height 140
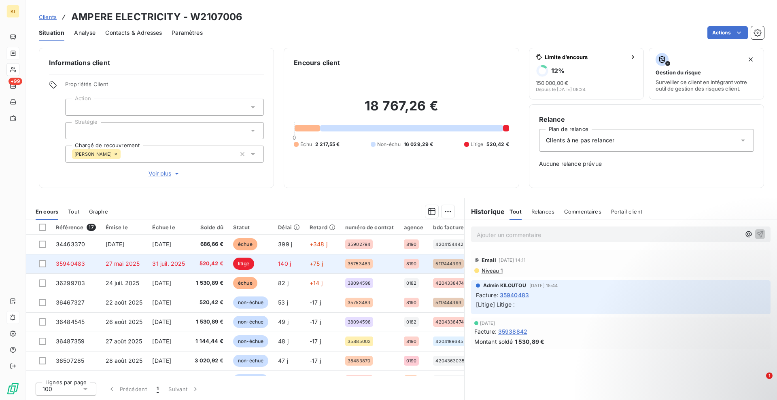
click at [48, 266] on td at bounding box center [38, 263] width 25 height 19
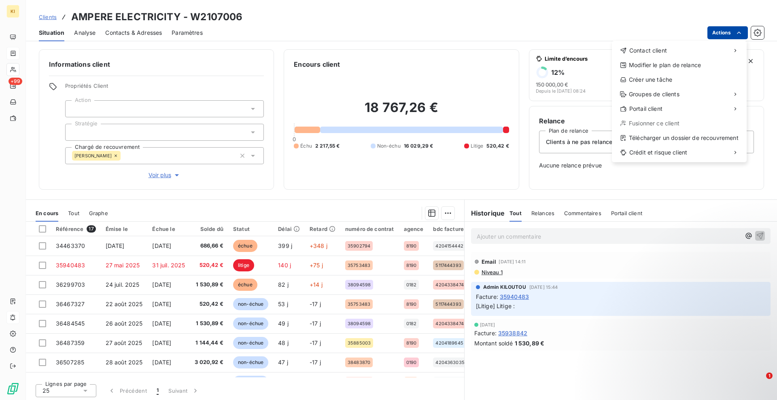
click at [733, 33] on html "KI +99 Clients AMPERE ELECTRICITY - W2107006 Situation Analyse Contacts & Adres…" at bounding box center [388, 200] width 777 height 400
click at [37, 119] on html "KI +99 Clients AMPERE ELECTRICITY - W2107006 Situation Analyse Contacts & Adres…" at bounding box center [388, 200] width 777 height 400
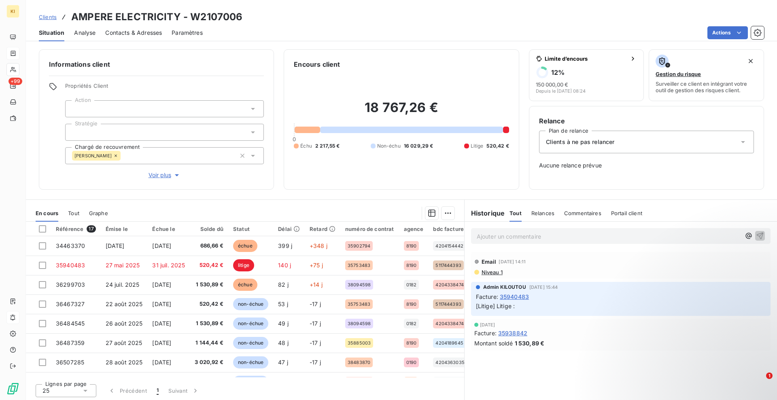
click at [92, 38] on div "Analyse" at bounding box center [84, 32] width 21 height 17
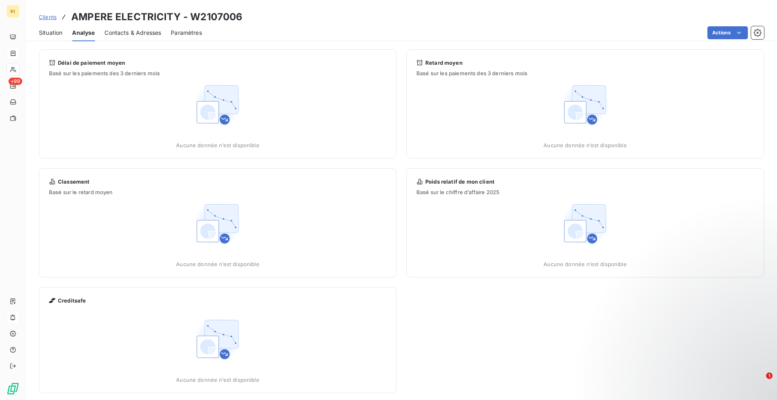
click at [119, 34] on span "Contacts & Adresses" at bounding box center [132, 33] width 57 height 8
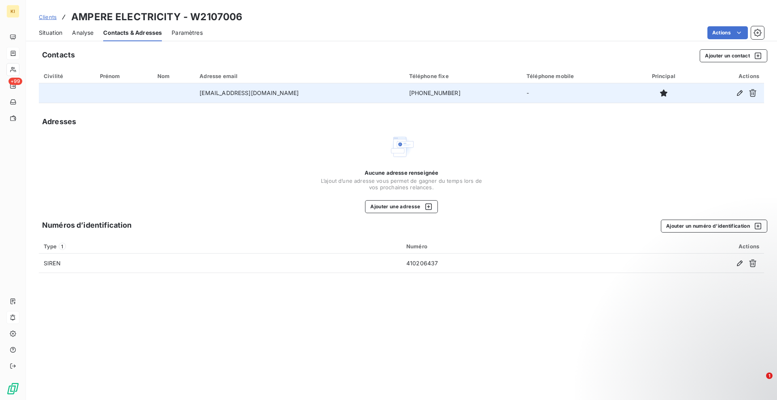
click at [247, 90] on td "[EMAIL_ADDRESS][DOMAIN_NAME]" at bounding box center [299, 92] width 209 height 19
click at [741, 95] on icon "button" at bounding box center [740, 93] width 8 height 8
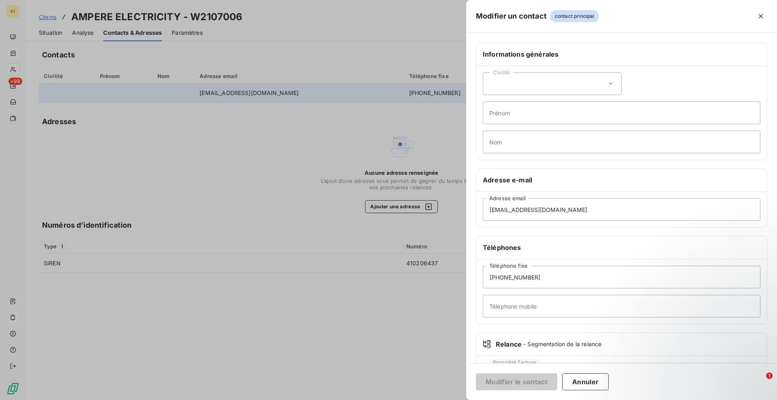
click at [198, 192] on div at bounding box center [388, 200] width 777 height 400
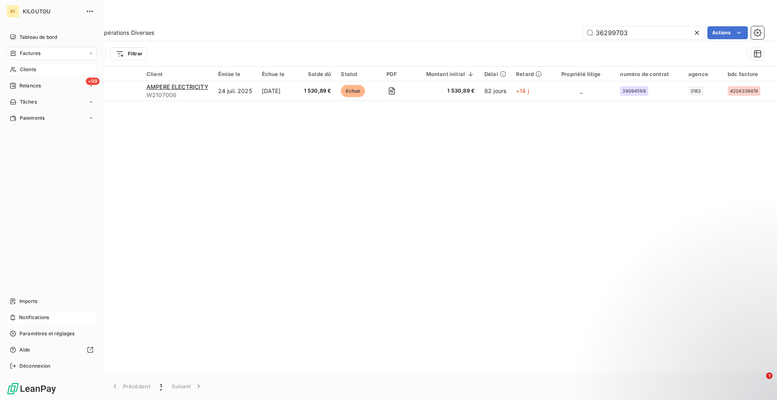
click at [35, 69] on span "Clients" at bounding box center [28, 69] width 16 height 7
click at [38, 90] on div "+99 Relances" at bounding box center [51, 85] width 90 height 13
click at [38, 98] on div "Tâches" at bounding box center [51, 102] width 90 height 13
click at [35, 103] on span "Tâches" at bounding box center [28, 101] width 17 height 7
click at [31, 119] on span "Paiements" at bounding box center [32, 118] width 25 height 7
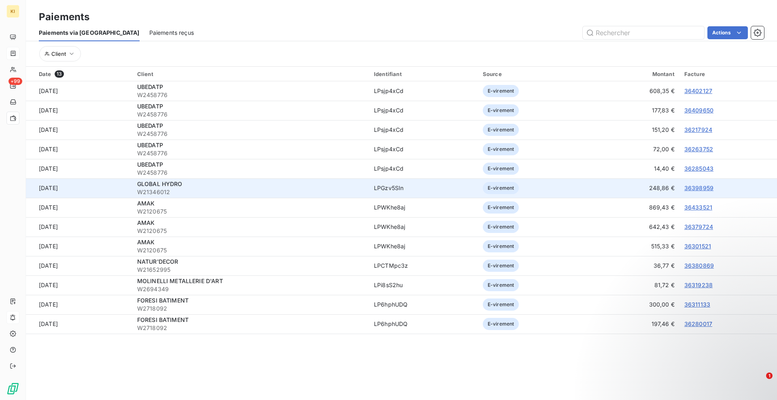
click at [699, 190] on link "36398959" at bounding box center [699, 188] width 29 height 7
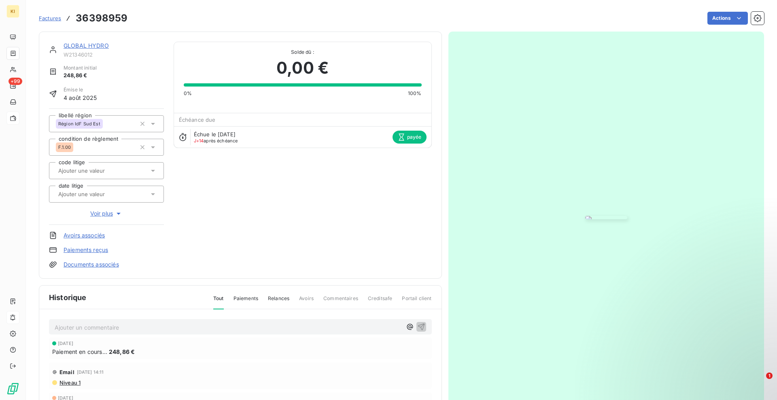
click at [73, 47] on link "GLOBAL HYDRO" at bounding box center [86, 45] width 45 height 7
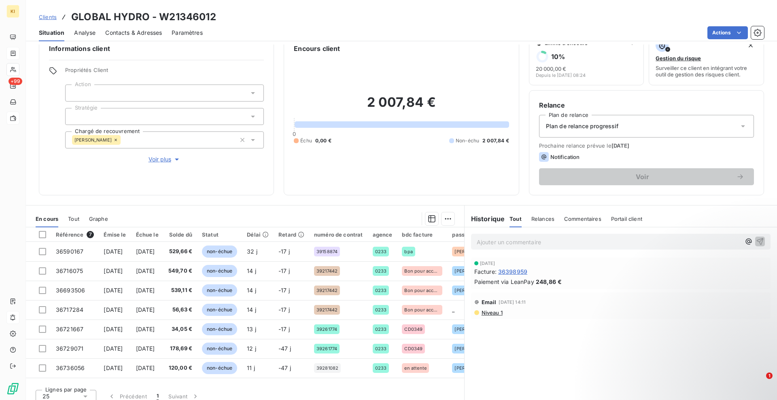
scroll to position [23, 0]
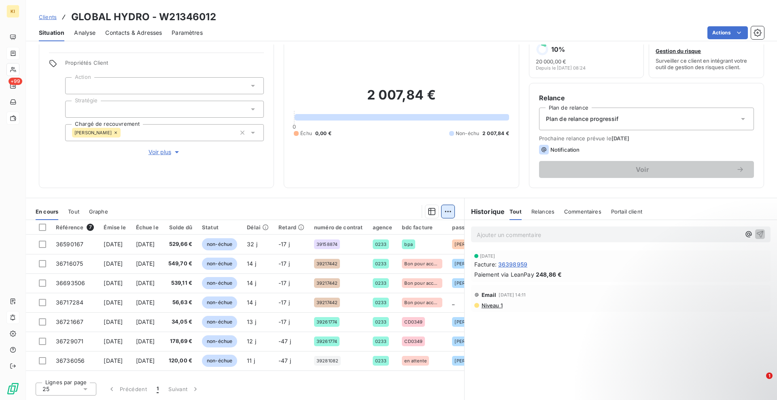
click at [439, 216] on html "KI +99 Clients GLOBAL HYDRO - W21346012 Situation Analyse Contacts & Adresses P…" at bounding box center [388, 200] width 777 height 400
click at [426, 216] on html "KI +99 Clients GLOBAL HYDRO - W21346012 Situation Analyse Contacts & Adresses P…" at bounding box center [388, 200] width 777 height 400
click at [426, 215] on button "button" at bounding box center [432, 211] width 13 height 13
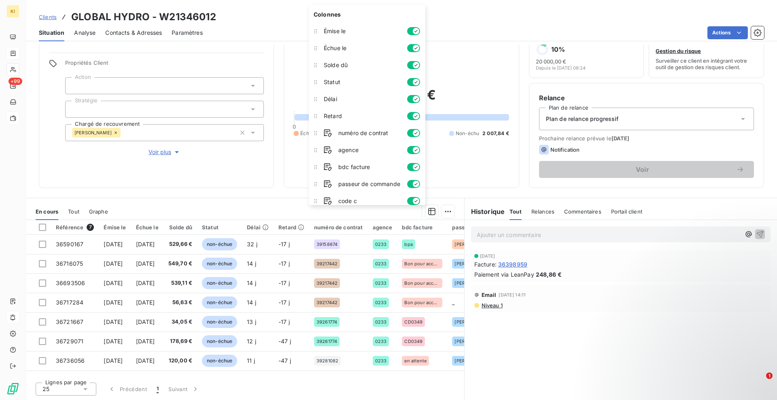
click at [410, 98] on button "button" at bounding box center [413, 99] width 13 height 8
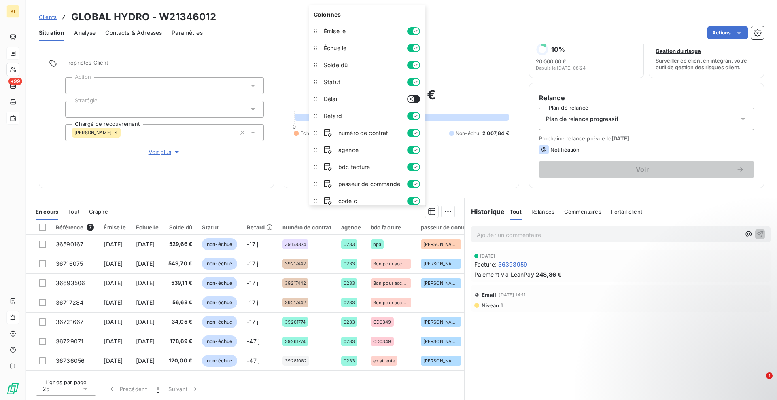
click at [294, 159] on div "2 007,84 € 0 Échu 0,00 € Non-échu 2 007,84 €" at bounding box center [401, 112] width 215 height 132
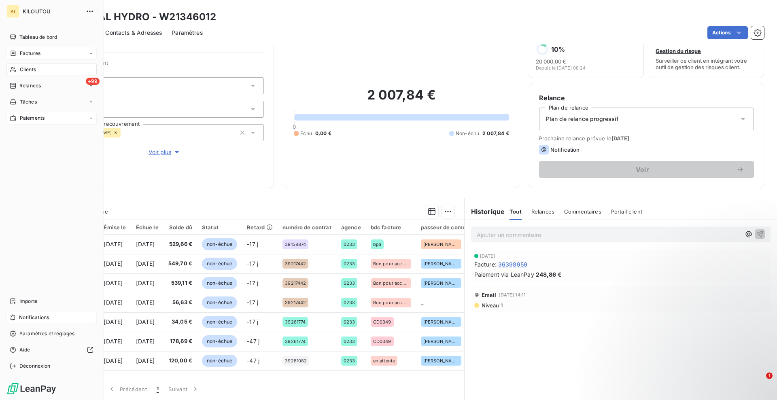
click at [42, 58] on div "Factures" at bounding box center [51, 53] width 90 height 13
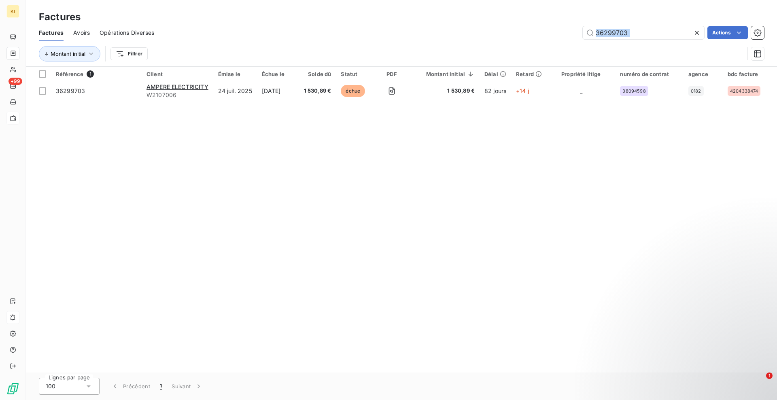
click at [705, 27] on div "36299703 Actions" at bounding box center [464, 32] width 600 height 13
click at [696, 37] on div at bounding box center [698, 32] width 11 height 13
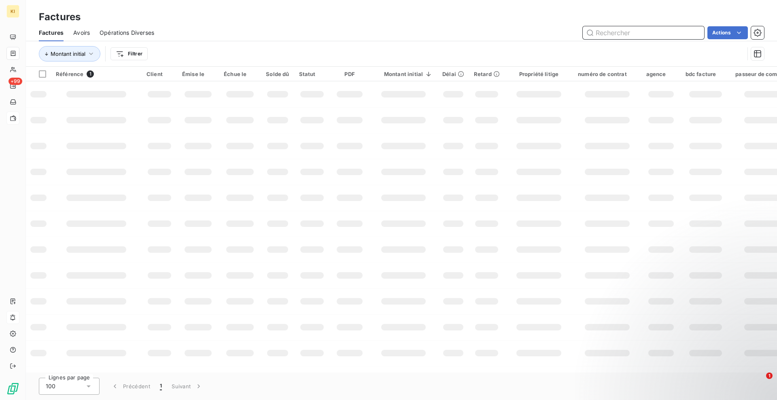
click at [690, 38] on input "text" at bounding box center [643, 32] width 121 height 13
click at [685, 34] on input "text" at bounding box center [643, 32] width 121 height 13
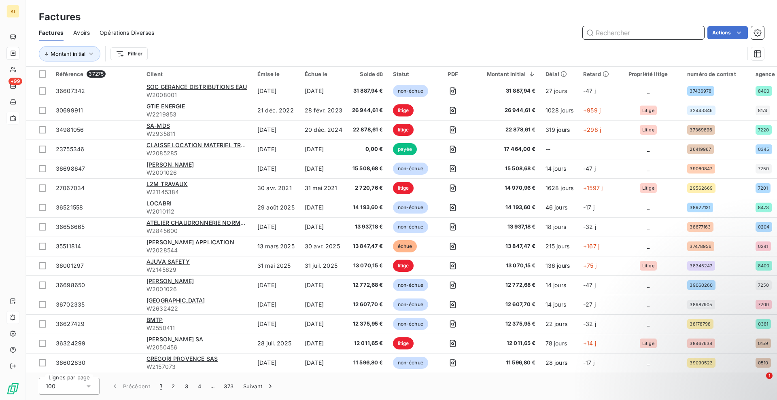
paste input "35915926"
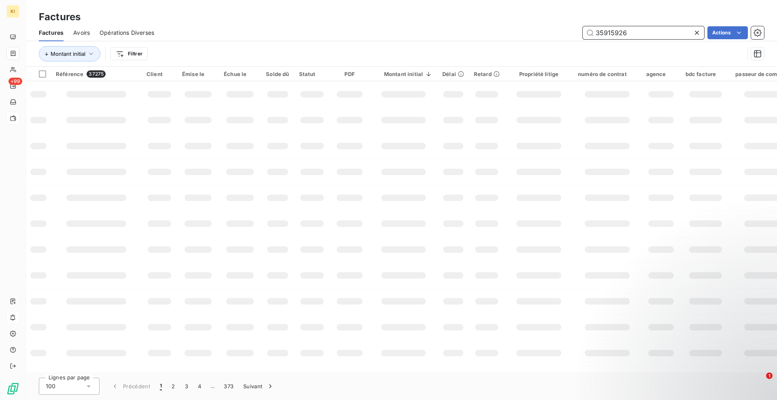
type input "35915926"
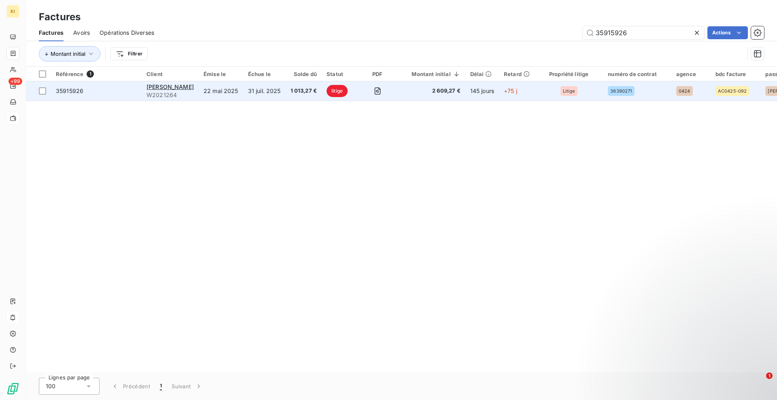
click at [327, 95] on span "litige" at bounding box center [337, 91] width 21 height 12
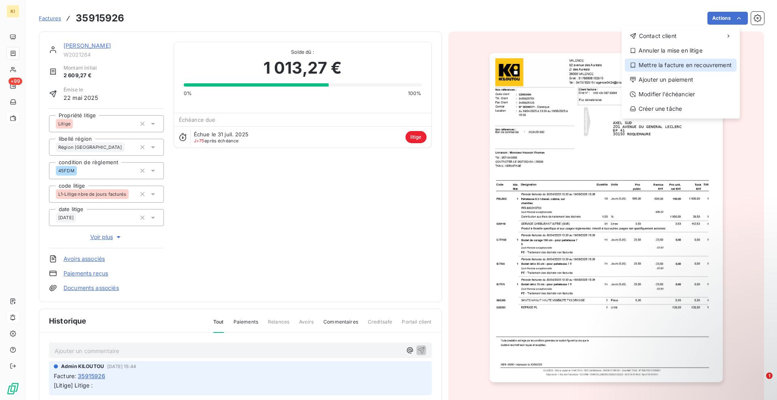
click at [691, 62] on div "Mettre la facture en recouvrement" at bounding box center [681, 65] width 112 height 13
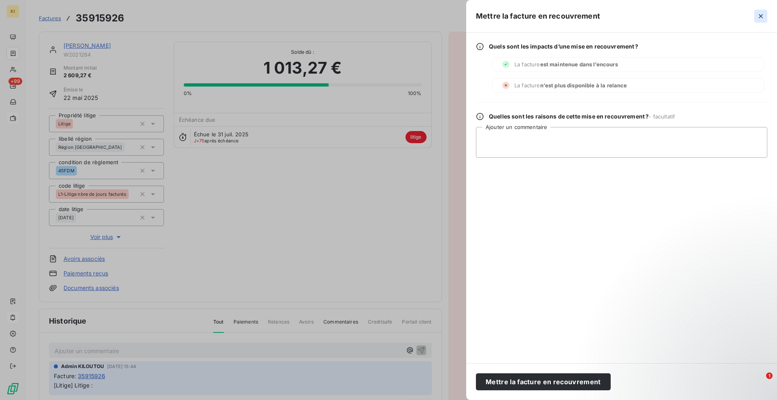
click at [766, 19] on button "button" at bounding box center [761, 16] width 13 height 13
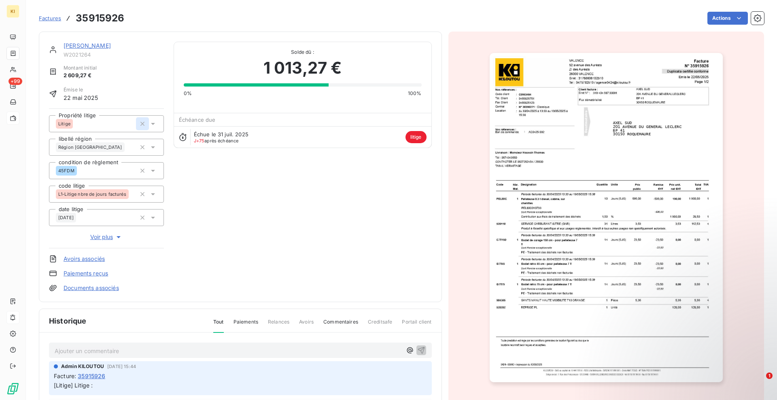
click at [139, 124] on icon "button" at bounding box center [142, 124] width 8 height 8
click at [149, 124] on icon at bounding box center [153, 124] width 8 height 8
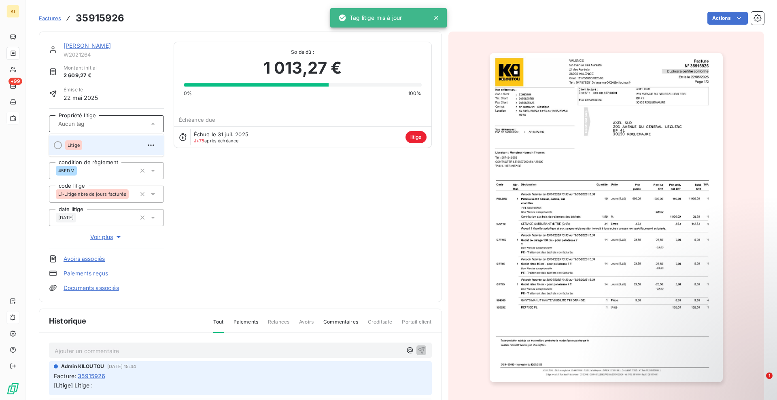
click at [61, 144] on div at bounding box center [58, 145] width 8 height 8
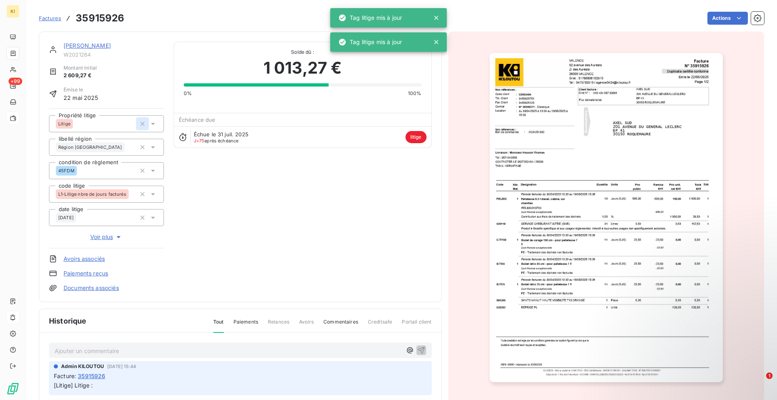
click at [141, 126] on icon "button" at bounding box center [142, 124] width 8 height 8
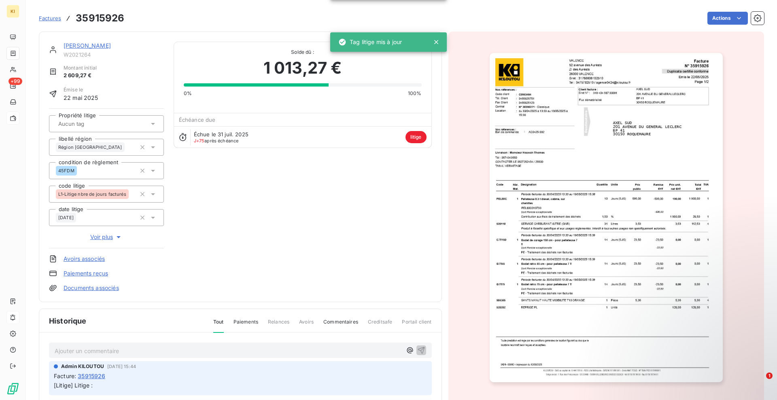
click at [436, 39] on icon at bounding box center [436, 42] width 8 height 8
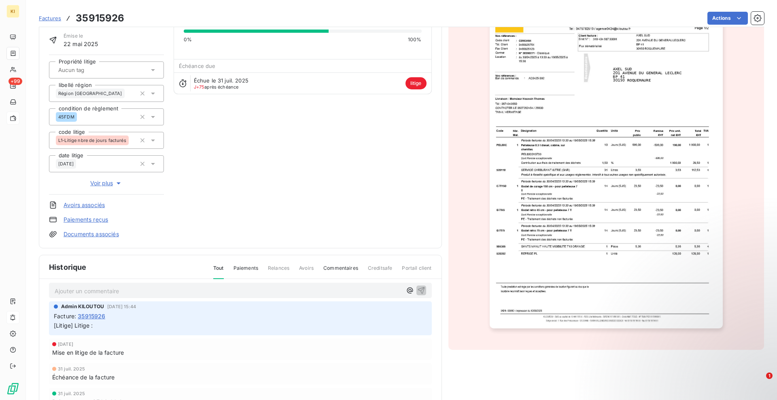
scroll to position [110, 0]
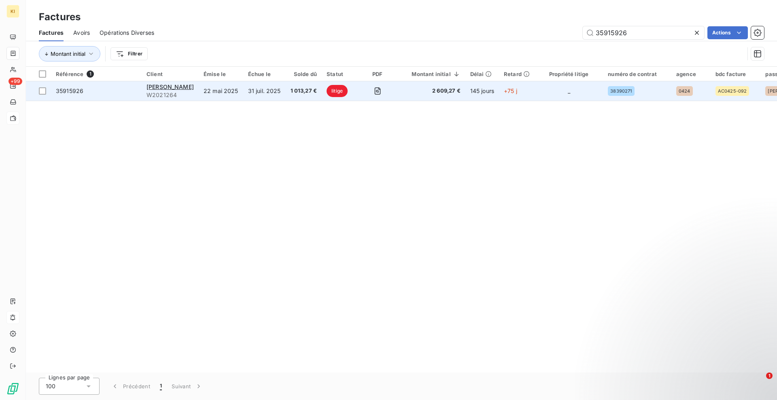
click at [216, 88] on td "22 mai 2025" at bounding box center [221, 90] width 45 height 19
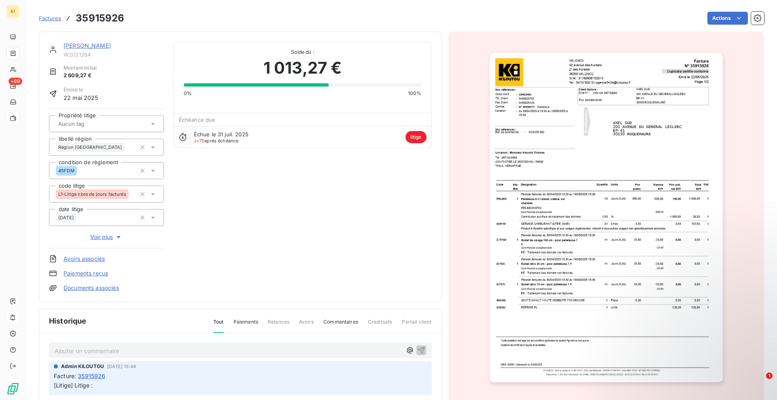
click at [273, 133] on div "Échue le [DATE] J+75 après échéance litige" at bounding box center [303, 136] width 258 height 21
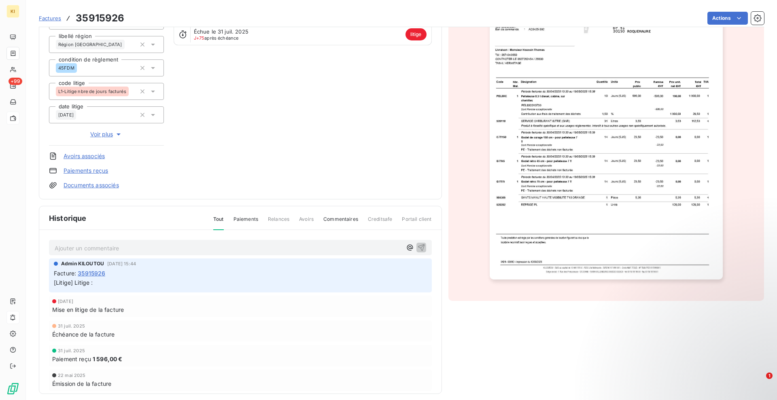
scroll to position [110, 0]
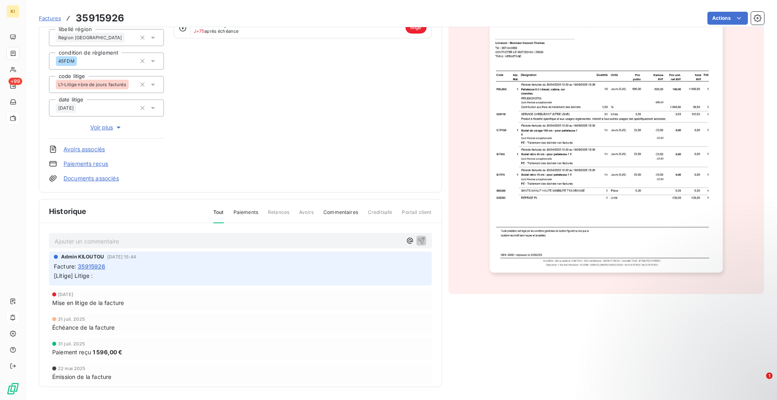
click at [239, 215] on span "Paiements" at bounding box center [246, 216] width 25 height 14
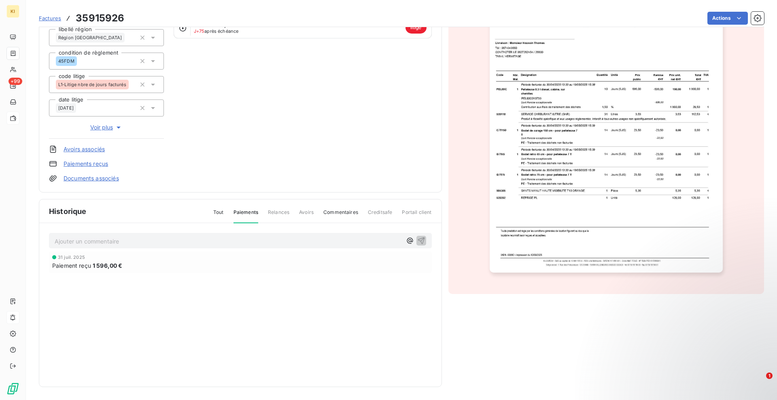
click at [114, 129] on span "Voir plus" at bounding box center [106, 127] width 32 height 8
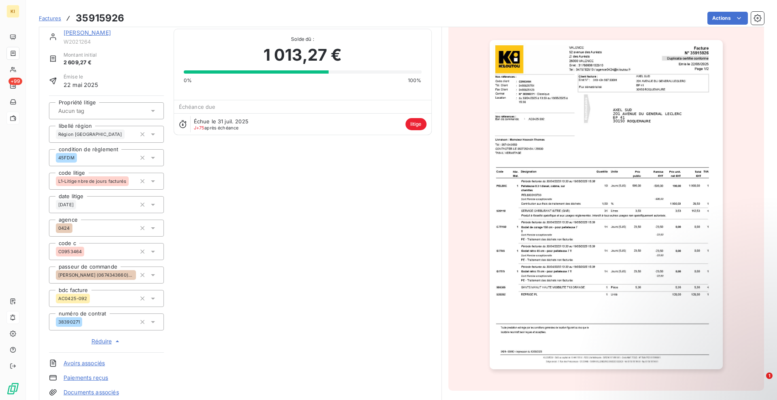
scroll to position [9, 0]
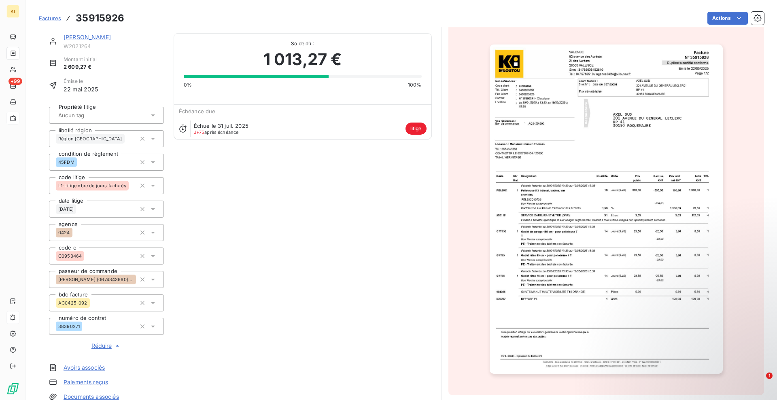
click at [208, 132] on span "J+75 après échéance" at bounding box center [216, 132] width 45 height 5
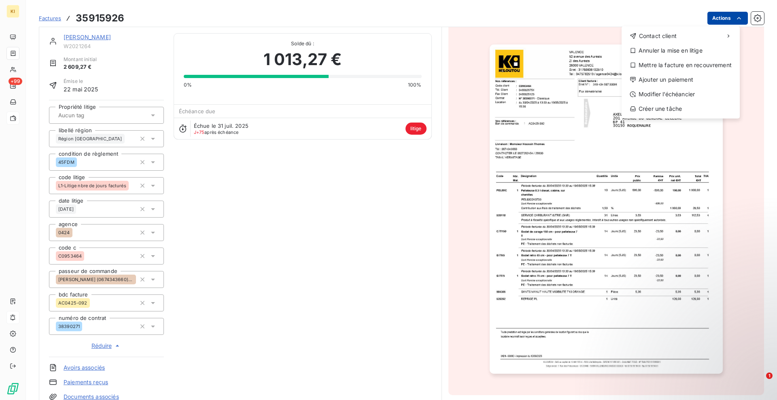
click at [719, 19] on html "KI +99 Factures 35915926 Actions Contact client Annuler la mise en litige Mettr…" at bounding box center [388, 200] width 777 height 400
click at [635, 49] on icon at bounding box center [633, 50] width 6 height 6
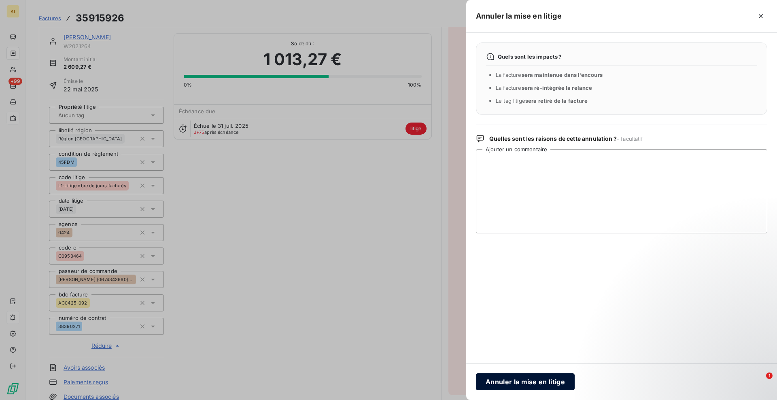
click at [542, 379] on button "Annuler la mise en litige" at bounding box center [525, 382] width 99 height 17
